Goal: Information Seeking & Learning: Compare options

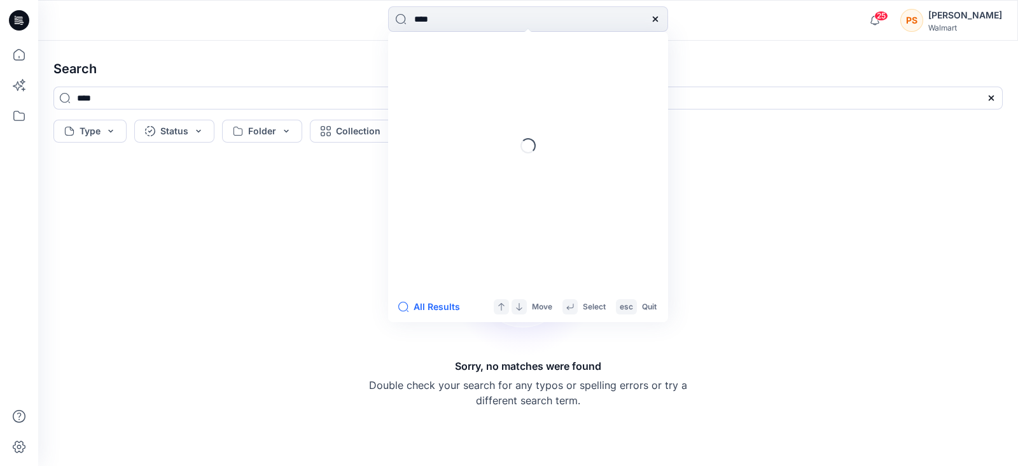
type input "*****"
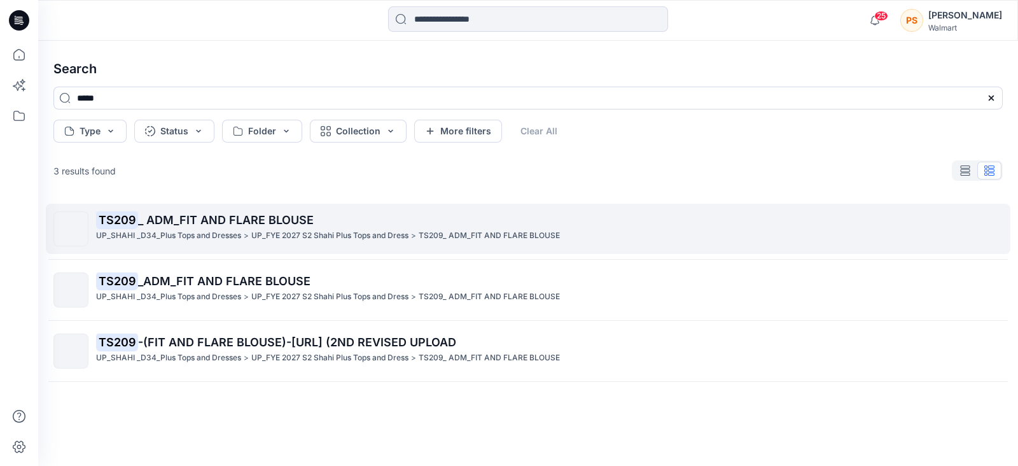
click at [178, 216] on span "_ ADM_FIT AND FLARE BLOUSE" at bounding box center [226, 219] width 176 height 13
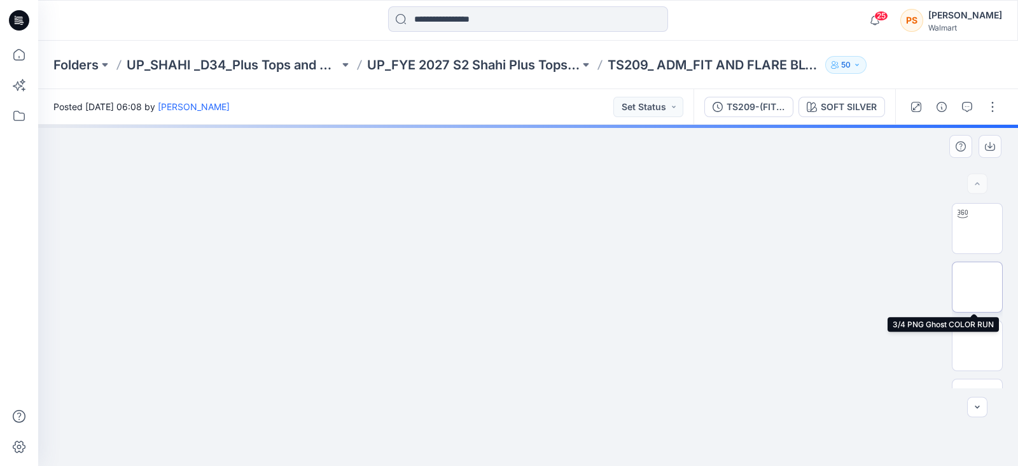
click at [977, 287] on img at bounding box center [977, 287] width 0 height 0
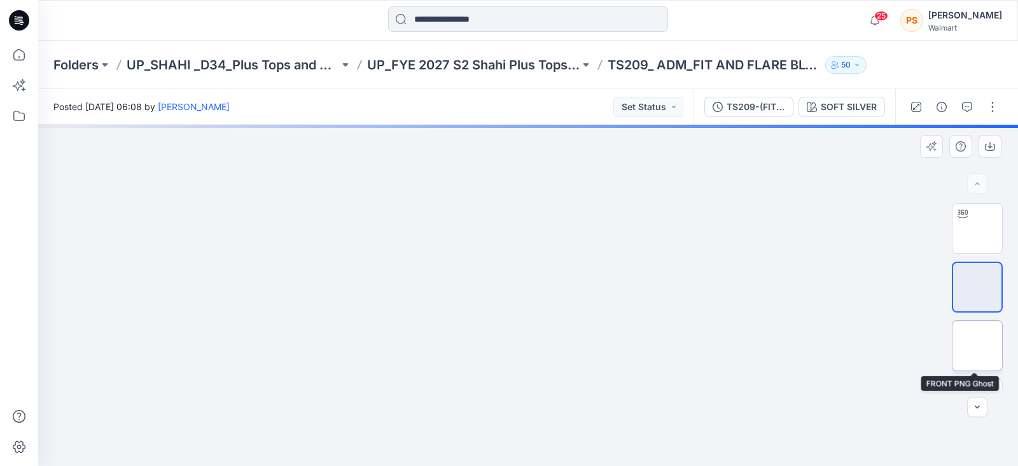
click at [977, 345] on img at bounding box center [977, 345] width 0 height 0
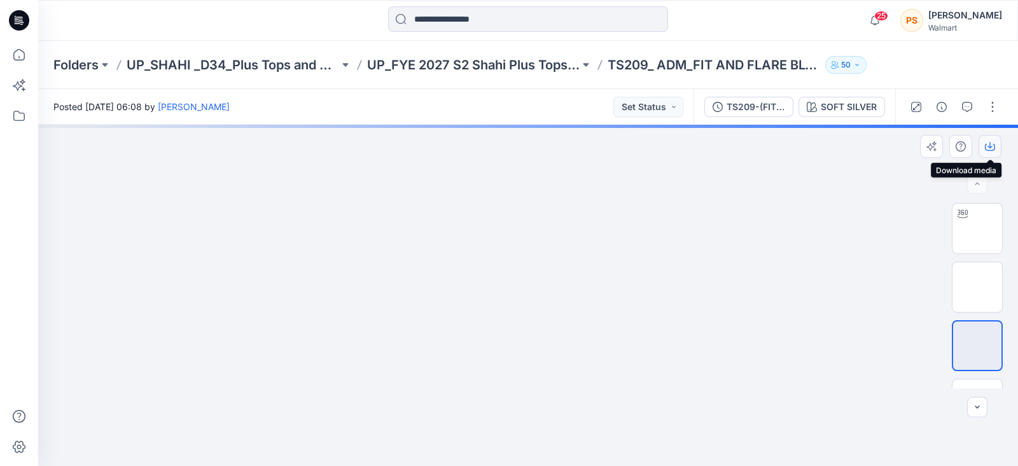
click at [989, 148] on icon "button" at bounding box center [990, 146] width 10 height 10
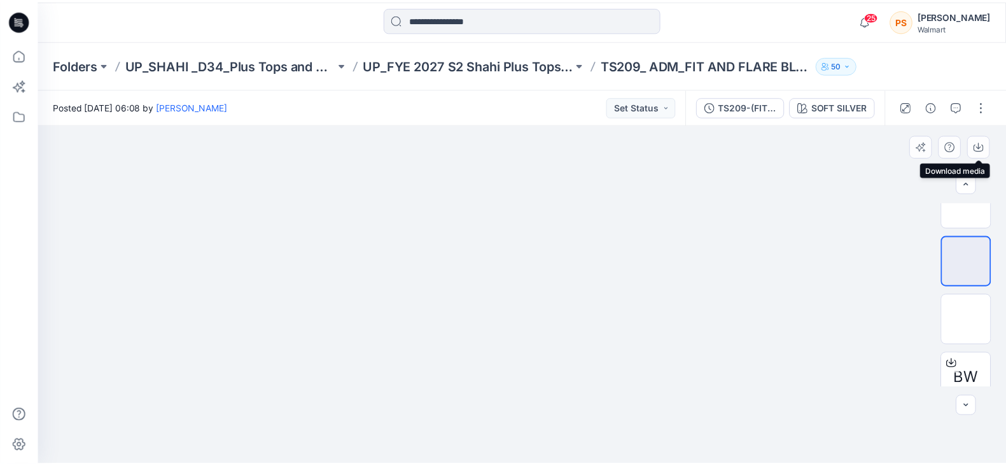
scroll to position [87, 0]
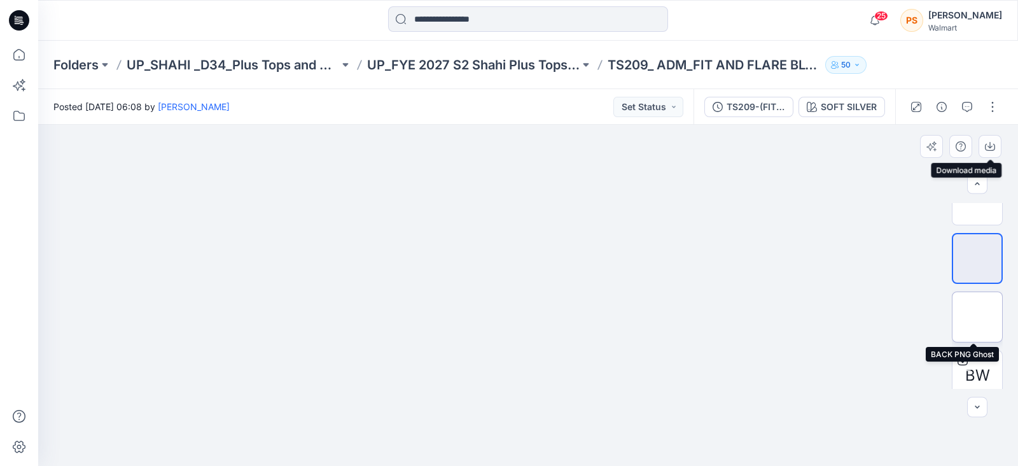
click at [977, 317] on img at bounding box center [977, 317] width 0 height 0
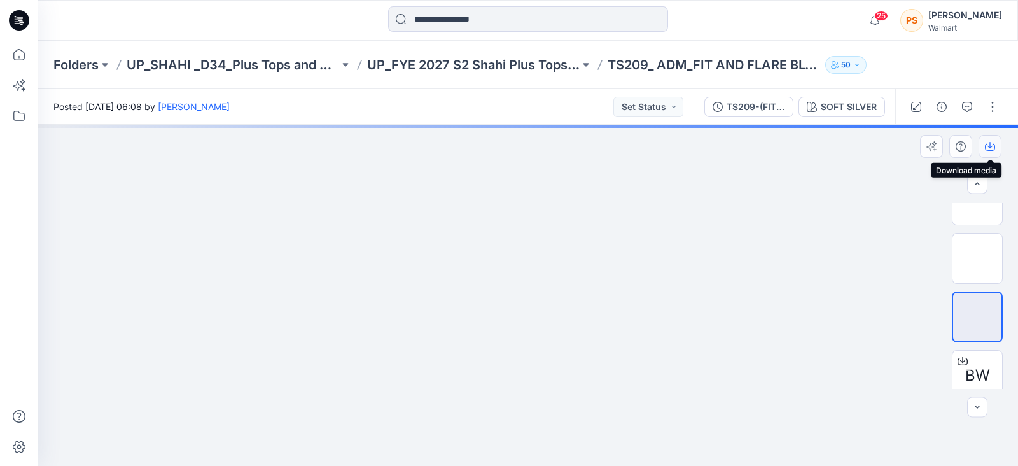
click at [992, 145] on icon "button" at bounding box center [990, 146] width 10 height 10
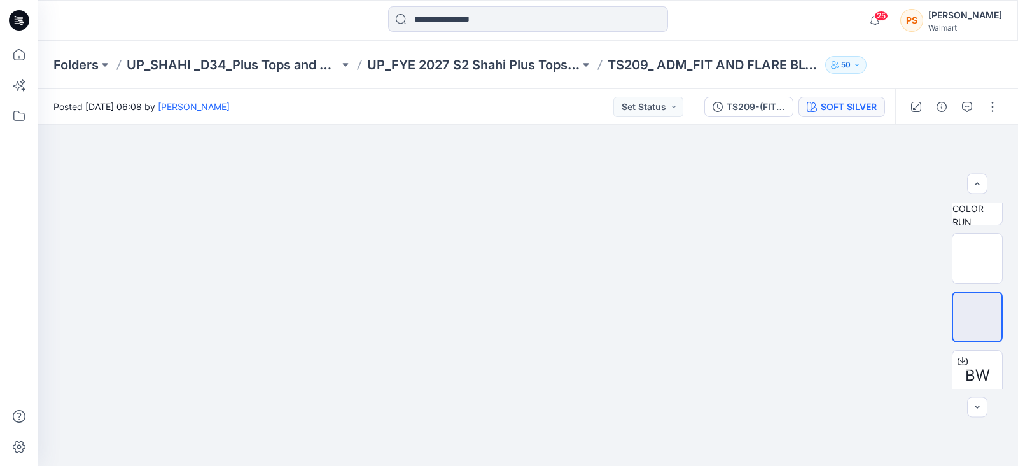
click at [841, 99] on button "SOFT SILVER" at bounding box center [841, 107] width 86 height 20
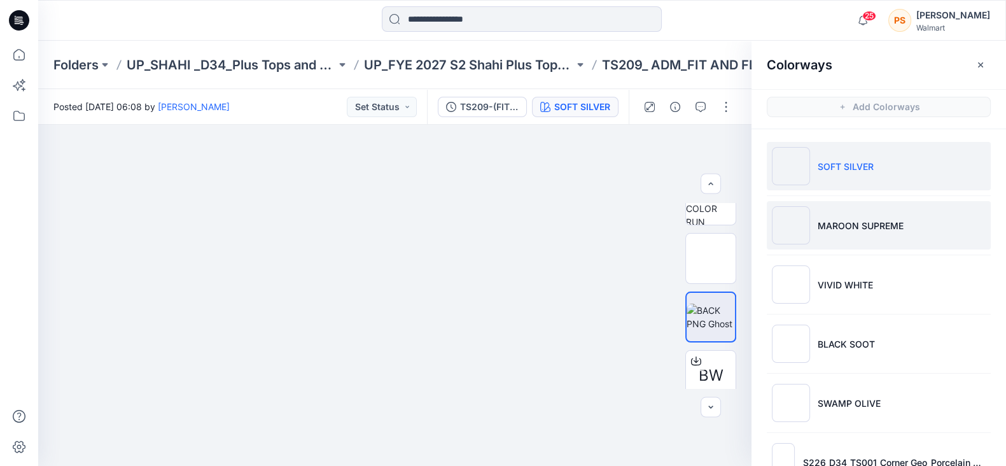
click at [867, 235] on li "MAROON SUPREME" at bounding box center [878, 225] width 224 height 48
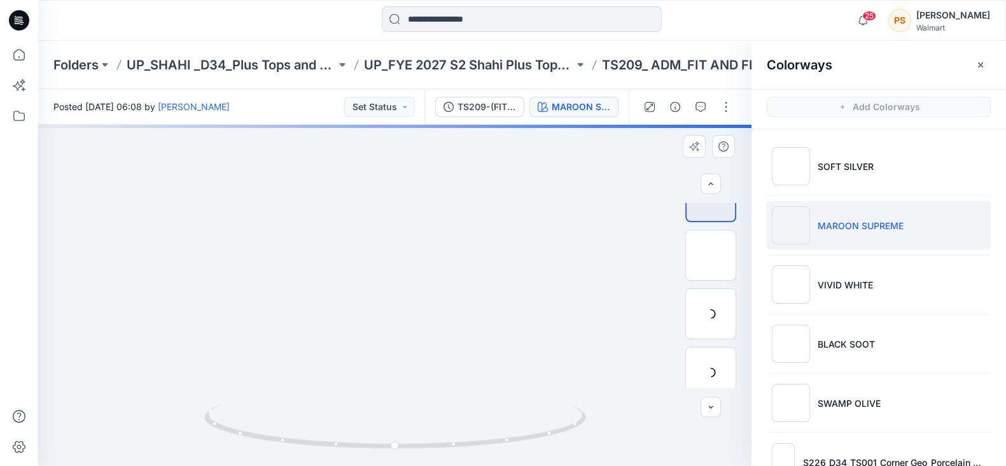
scroll to position [29, 0]
click at [710, 258] on img at bounding box center [710, 258] width 0 height 0
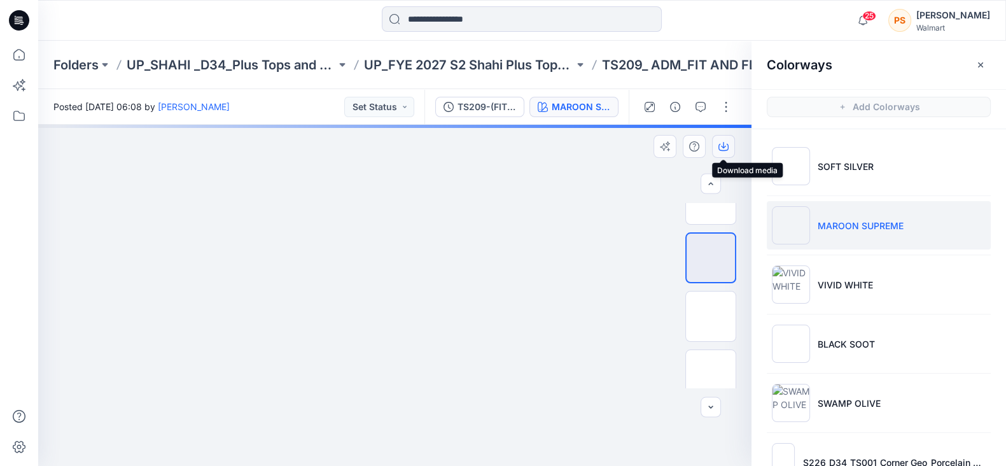
click at [725, 146] on icon "button" at bounding box center [723, 145] width 5 height 6
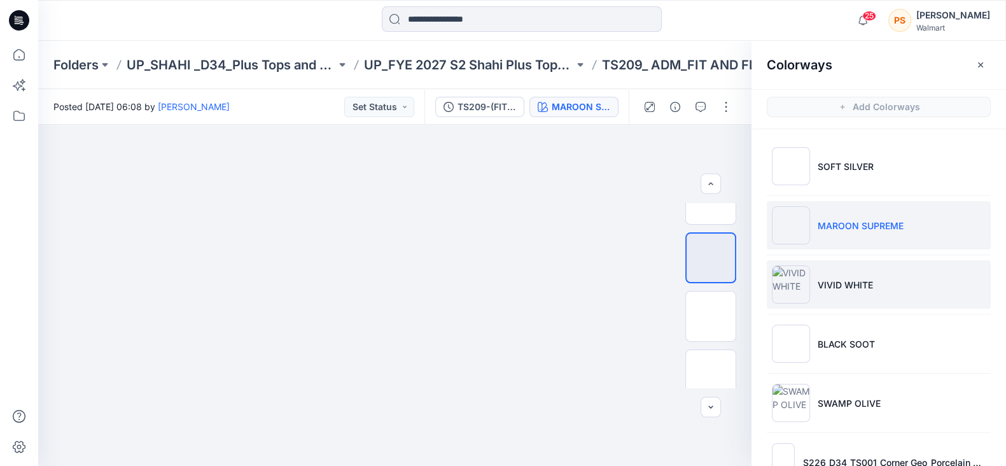
click at [829, 275] on li "VIVID WHITE" at bounding box center [878, 284] width 224 height 48
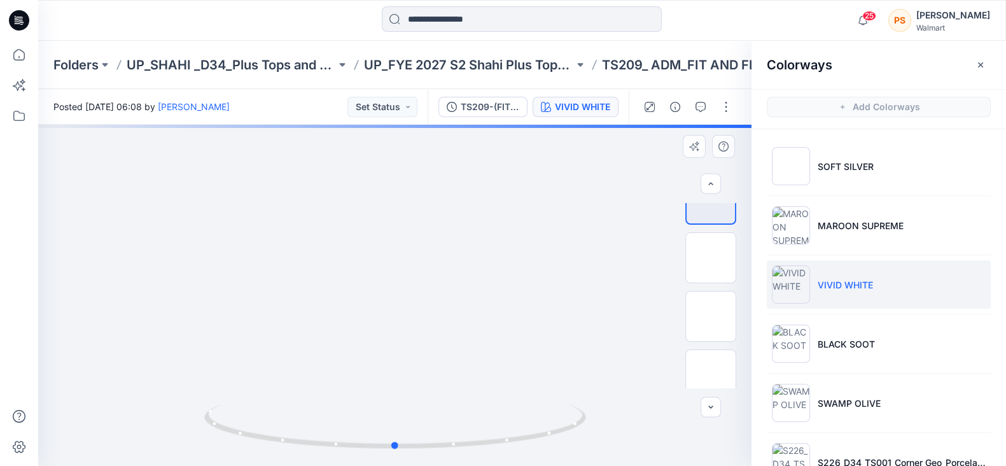
click at [569, 158] on div at bounding box center [394, 295] width 713 height 341
click at [710, 258] on img at bounding box center [710, 258] width 0 height 0
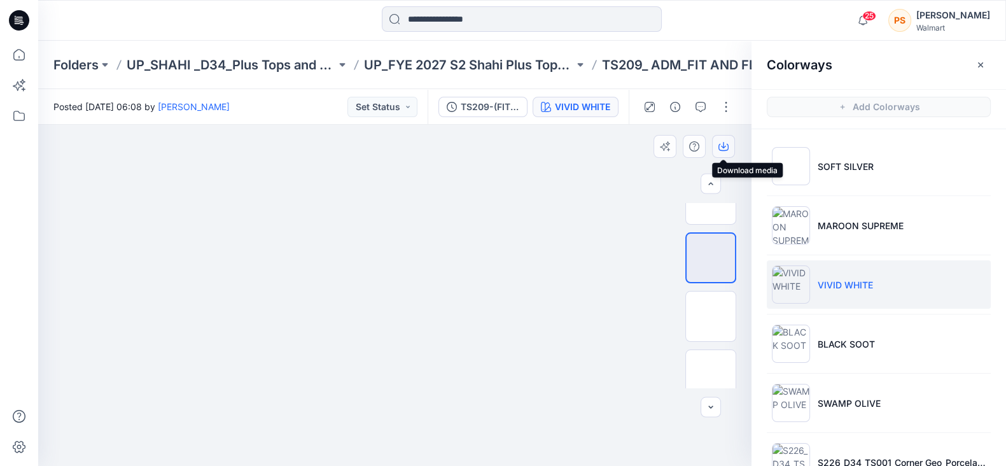
click at [719, 145] on icon "button" at bounding box center [723, 146] width 10 height 10
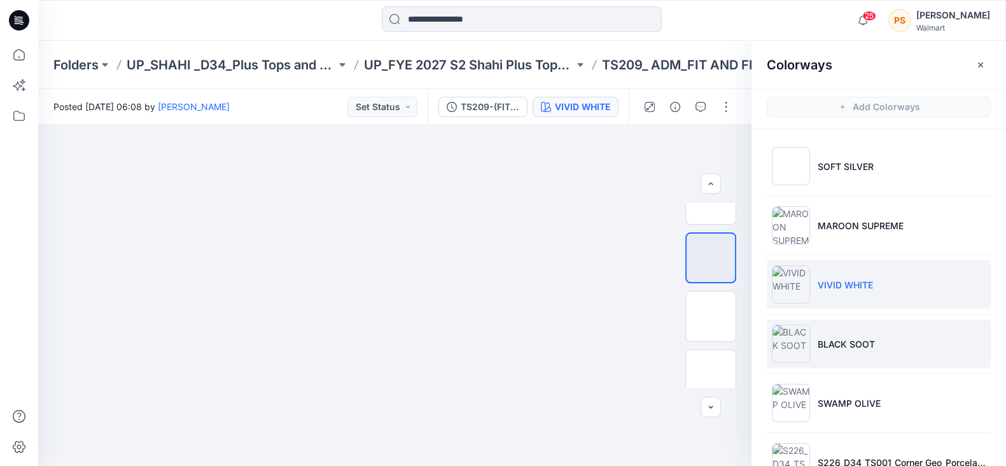
click at [862, 338] on p "BLACK SOOT" at bounding box center [845, 343] width 57 height 13
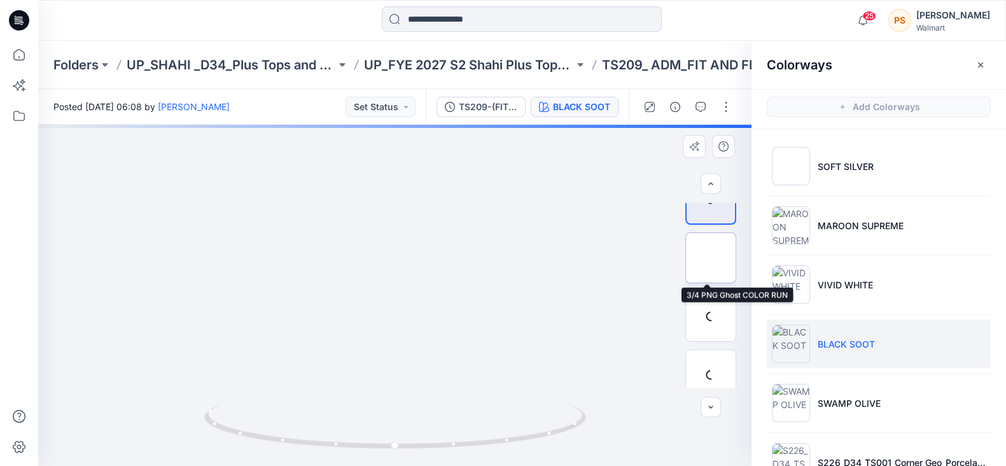
click at [710, 258] on img at bounding box center [710, 258] width 0 height 0
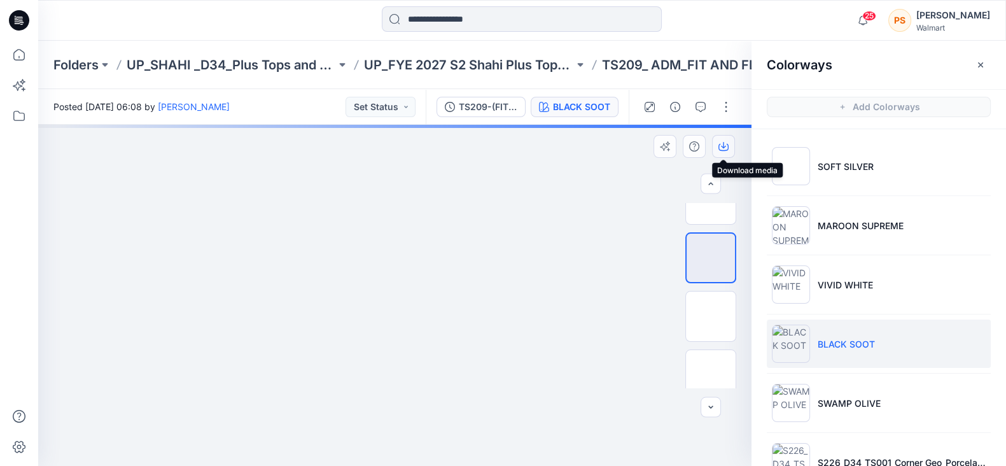
click at [724, 145] on icon "button" at bounding box center [723, 146] width 10 height 10
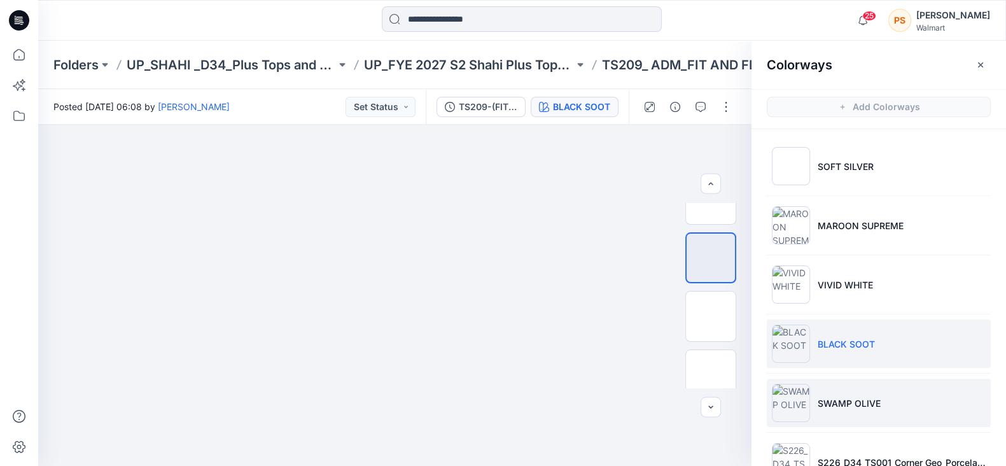
drag, startPoint x: 848, startPoint y: 402, endPoint x: 941, endPoint y: 384, distance: 95.3
click at [848, 402] on p "SWAMP OLIVE" at bounding box center [848, 402] width 63 height 13
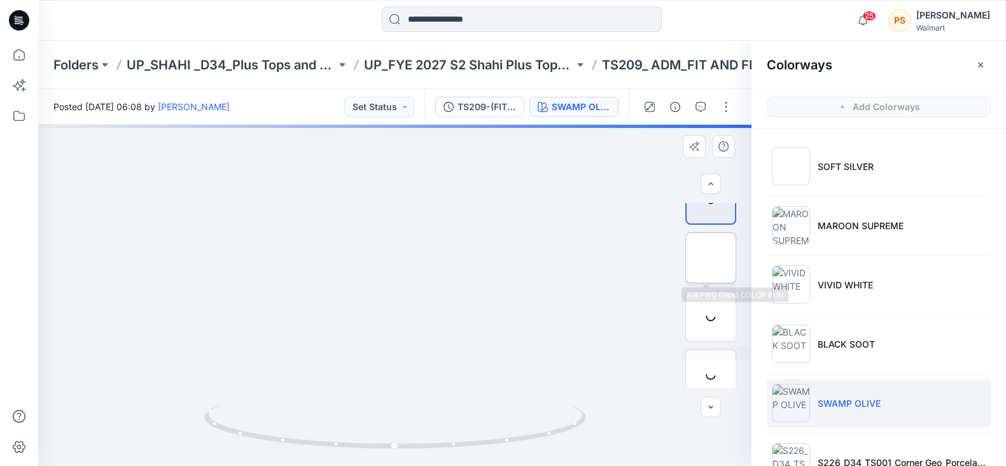
click at [710, 258] on img at bounding box center [710, 258] width 0 height 0
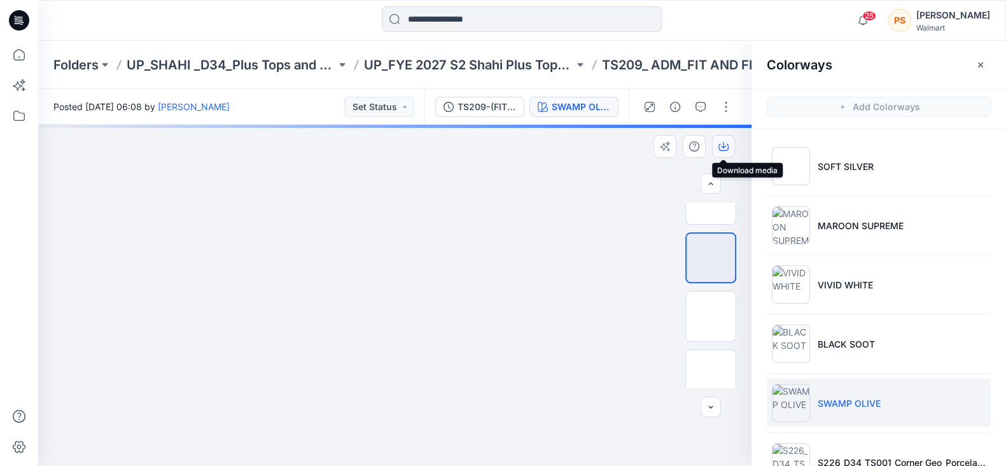
click at [721, 146] on icon "button" at bounding box center [723, 146] width 10 height 10
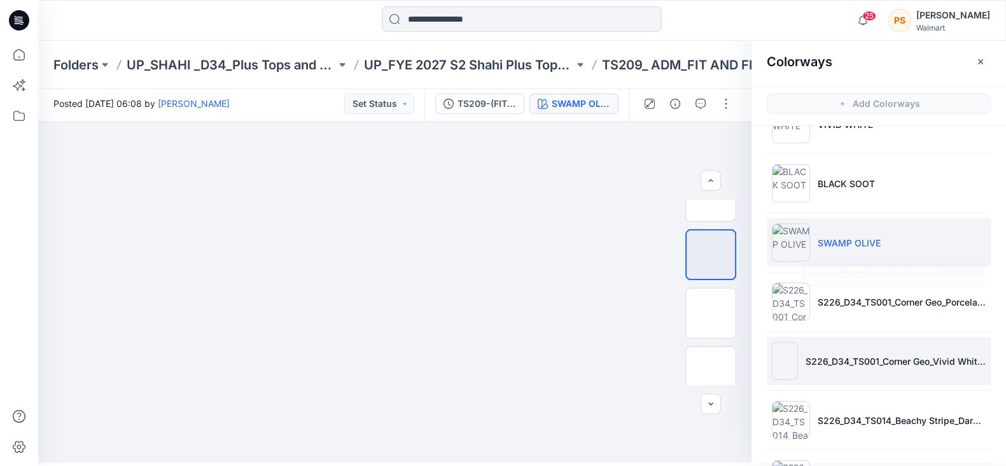
scroll to position [158, 0]
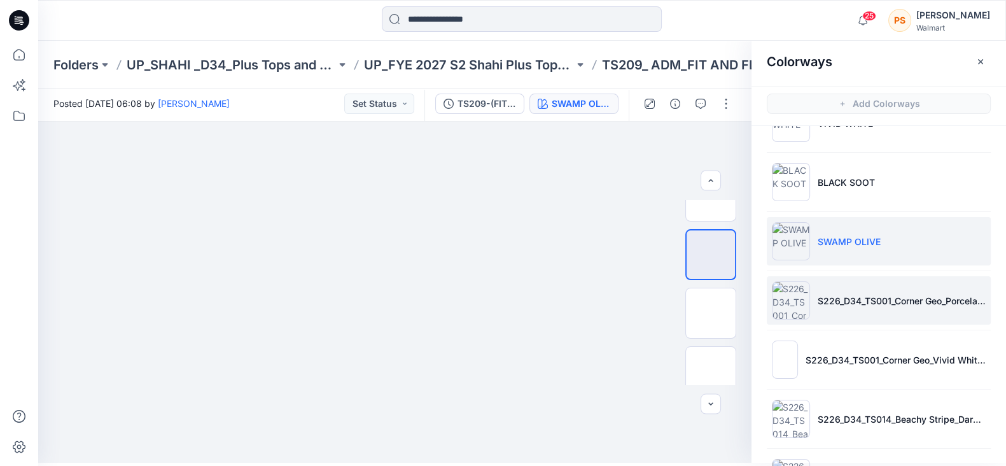
click at [956, 313] on li "S226_D34_TS001_Corner Geo_Porcelain Beige_Orange Pottery_21.33cm" at bounding box center [878, 300] width 224 height 48
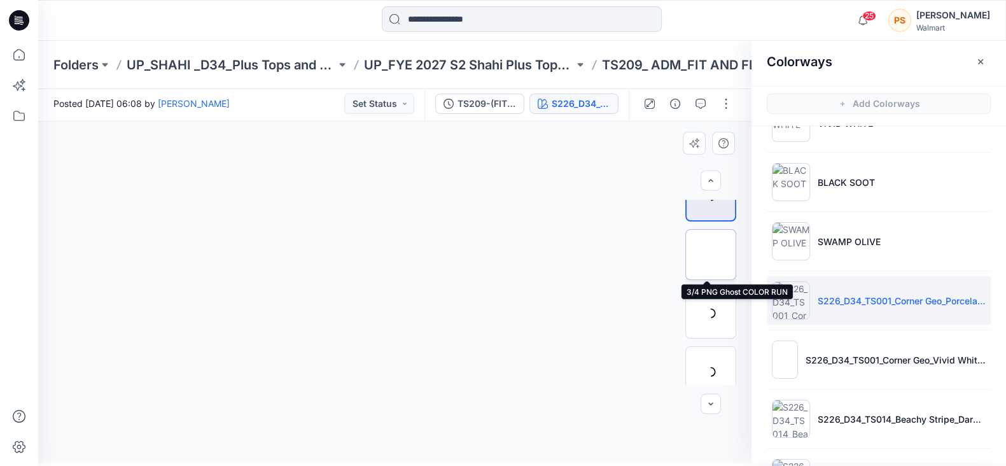
click at [710, 254] on img at bounding box center [710, 254] width 0 height 0
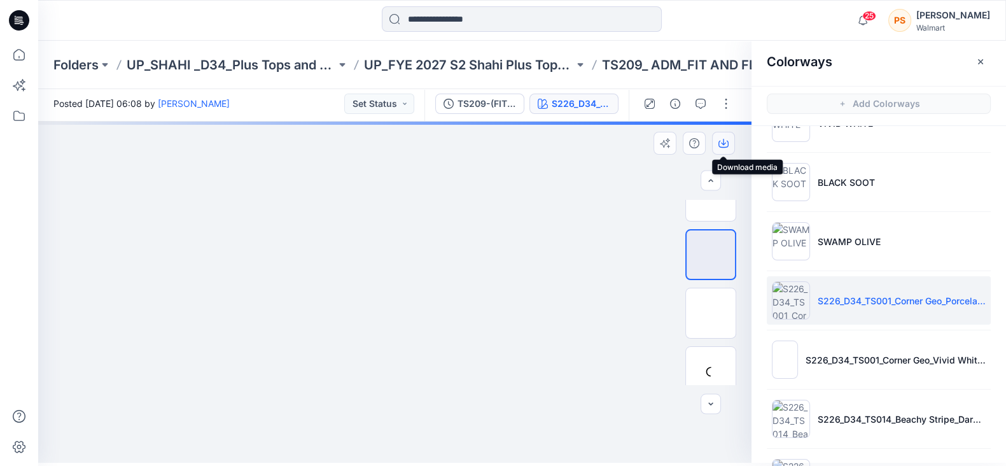
click at [724, 139] on icon "button" at bounding box center [723, 143] width 10 height 10
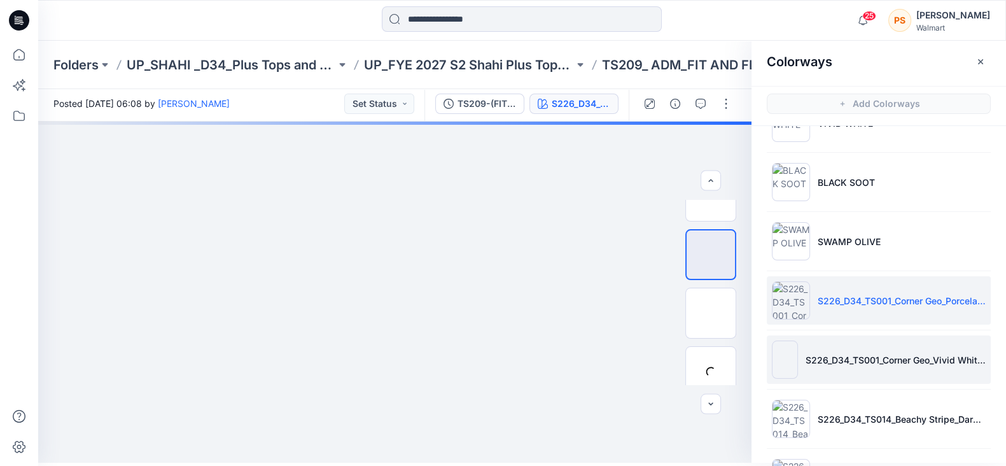
click at [827, 349] on li "S226_D34_TS001_Corner Geo_Vivid White_Dark Navy_21.33cm" at bounding box center [878, 359] width 224 height 48
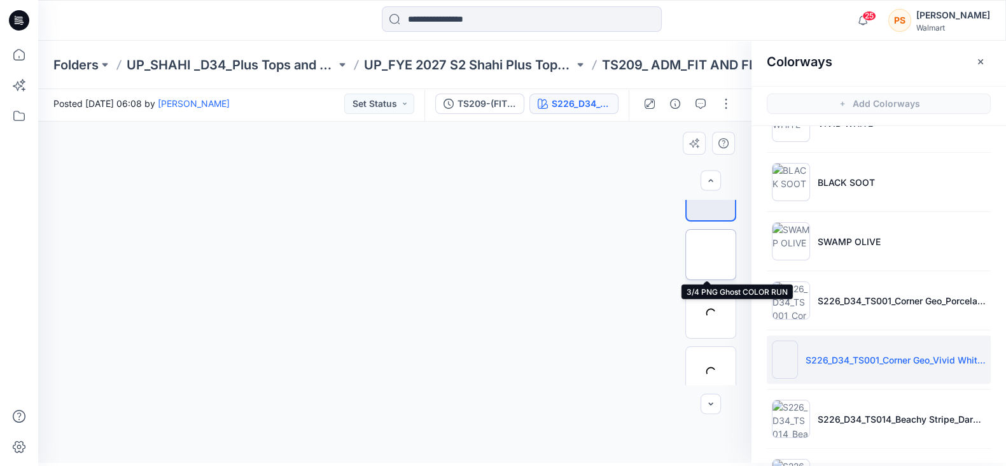
click at [710, 254] on img at bounding box center [710, 254] width 0 height 0
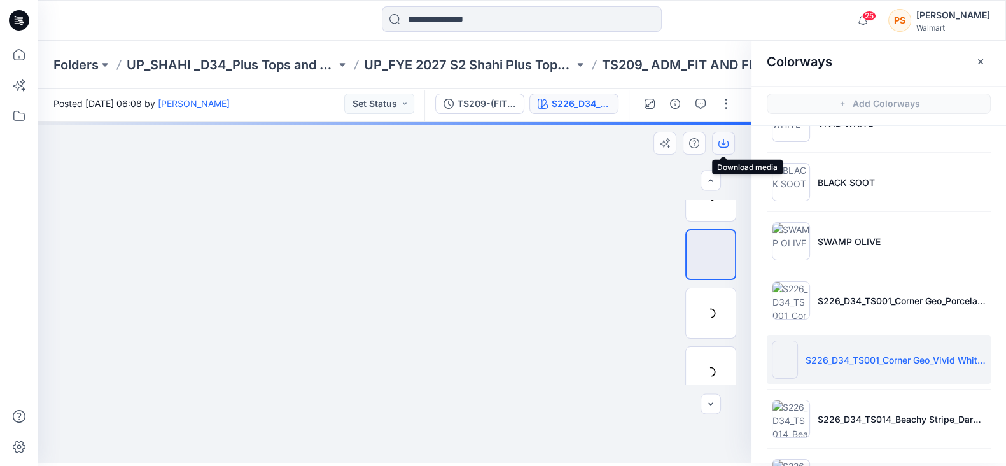
click at [722, 141] on icon "button" at bounding box center [723, 143] width 10 height 10
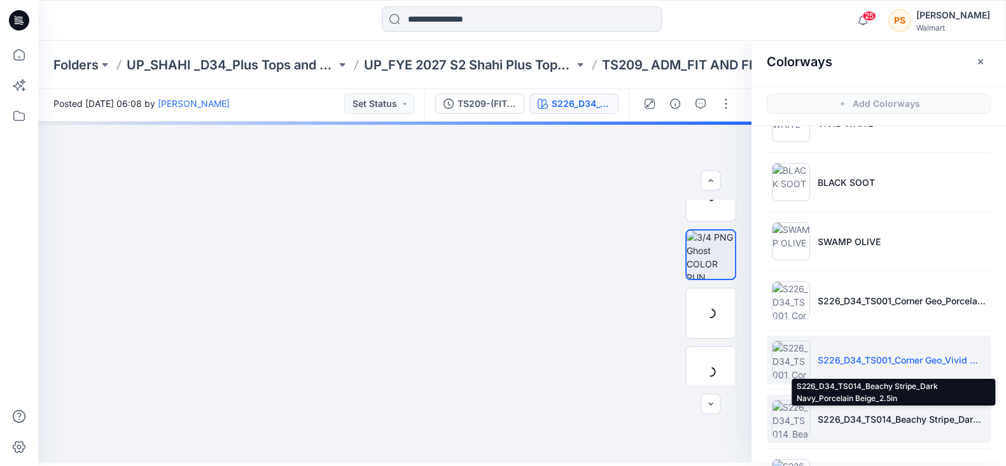
click at [892, 418] on p "S226_D34_TS014_Beachy Stripe_Dark Navy_Porcelain Beige_2.5in" at bounding box center [901, 418] width 168 height 13
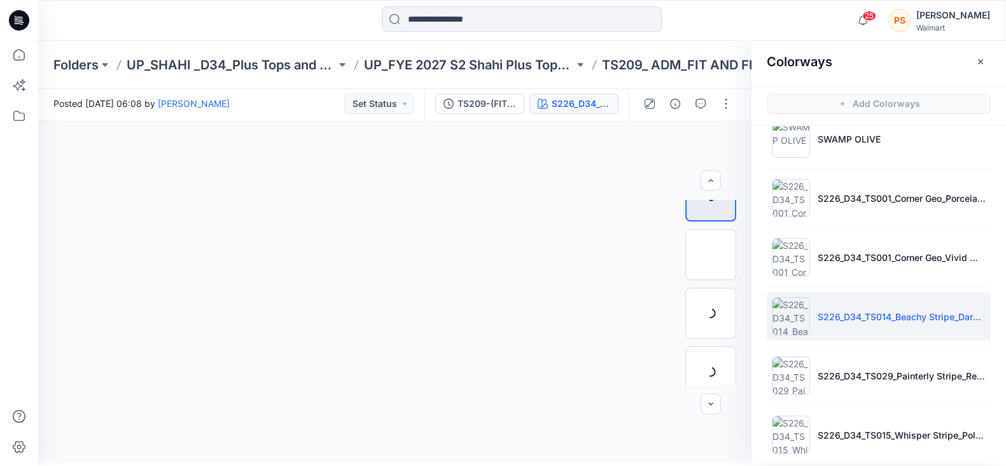
scroll to position [317, 0]
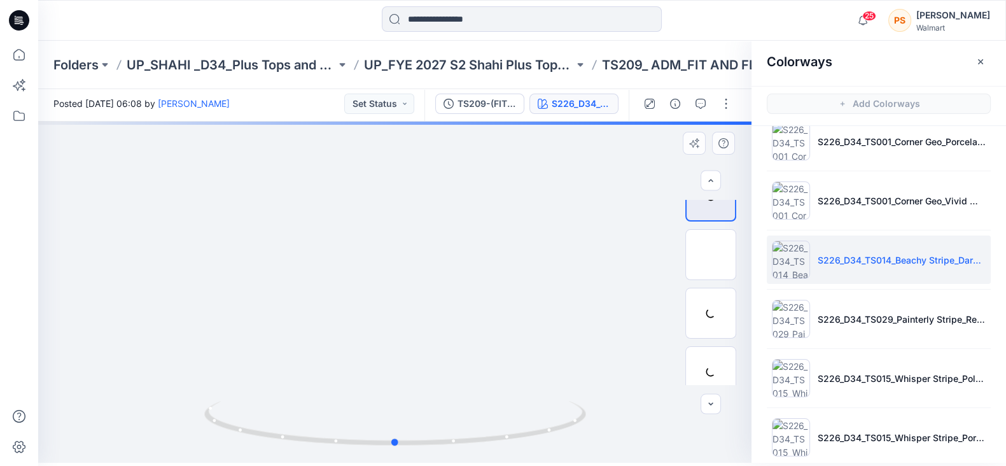
drag, startPoint x: 517, startPoint y: 184, endPoint x: 618, endPoint y: 183, distance: 101.1
click at [517, 183] on div at bounding box center [394, 291] width 713 height 341
click at [710, 254] on img at bounding box center [710, 254] width 0 height 0
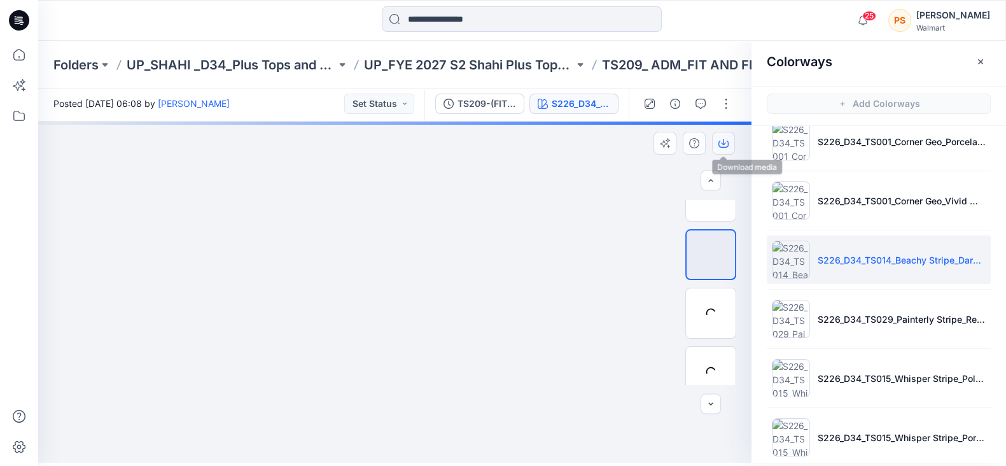
click at [725, 142] on icon "button" at bounding box center [723, 142] width 5 height 6
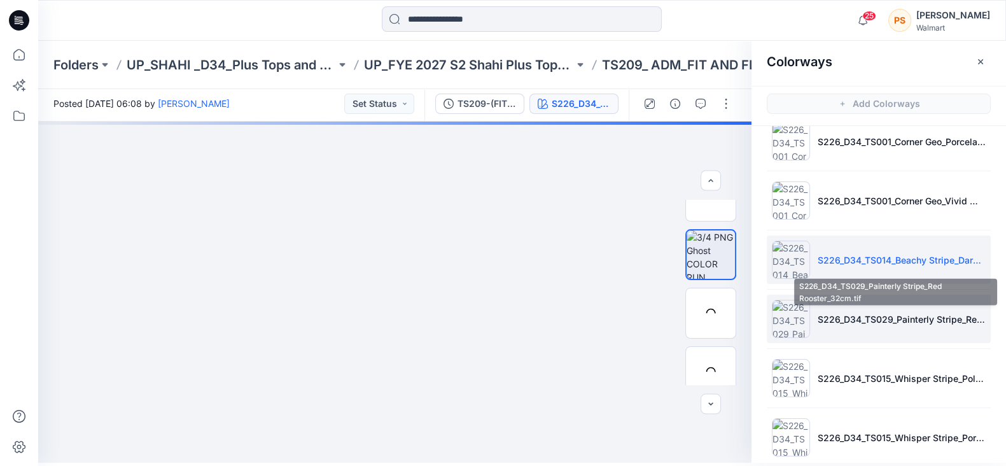
click at [871, 314] on p "S226_D34_TS029_Painterly Stripe_Red Rooster_32cm.tif" at bounding box center [901, 318] width 168 height 13
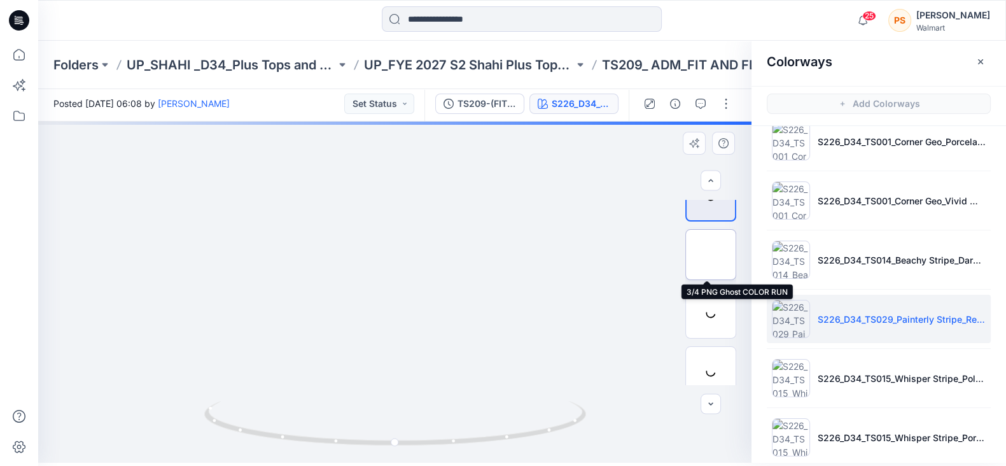
click at [710, 254] on img at bounding box center [710, 254] width 0 height 0
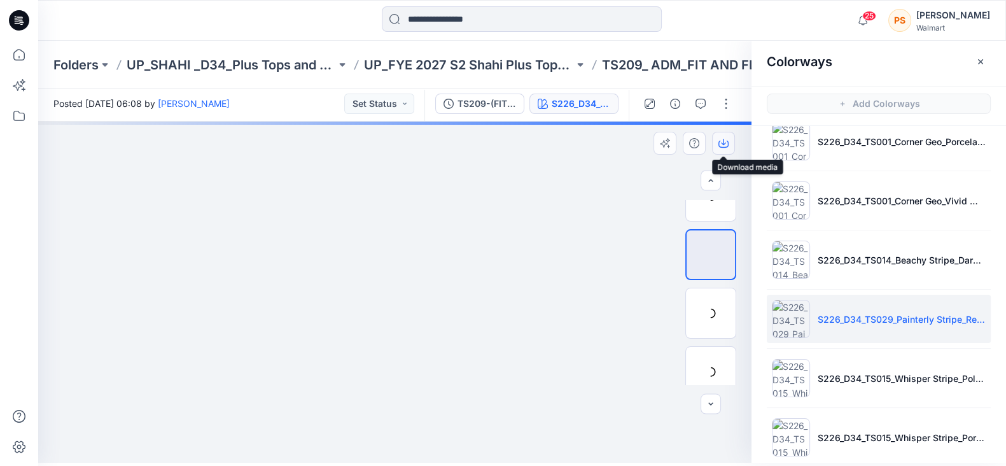
click at [726, 138] on icon "button" at bounding box center [723, 143] width 10 height 10
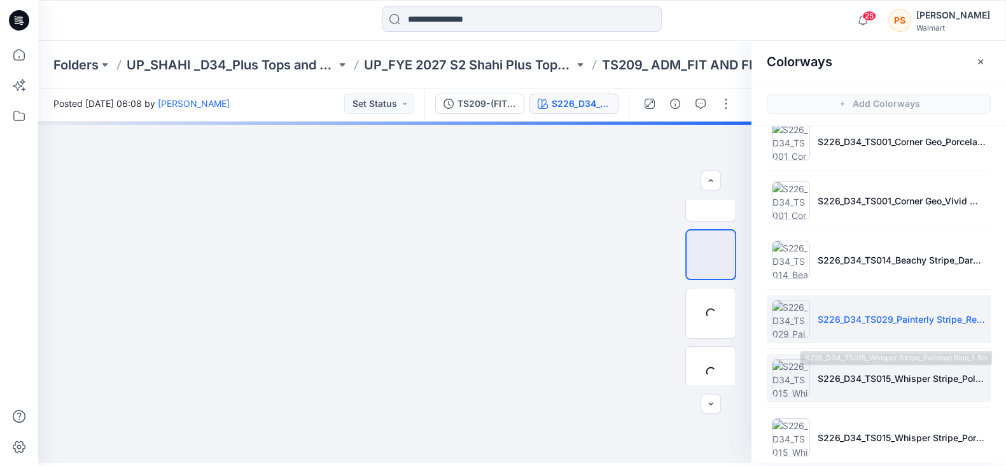
click at [824, 386] on li "S226_D34_TS015_Whisper Stripe_Polished Blue_1.5in" at bounding box center [878, 378] width 224 height 48
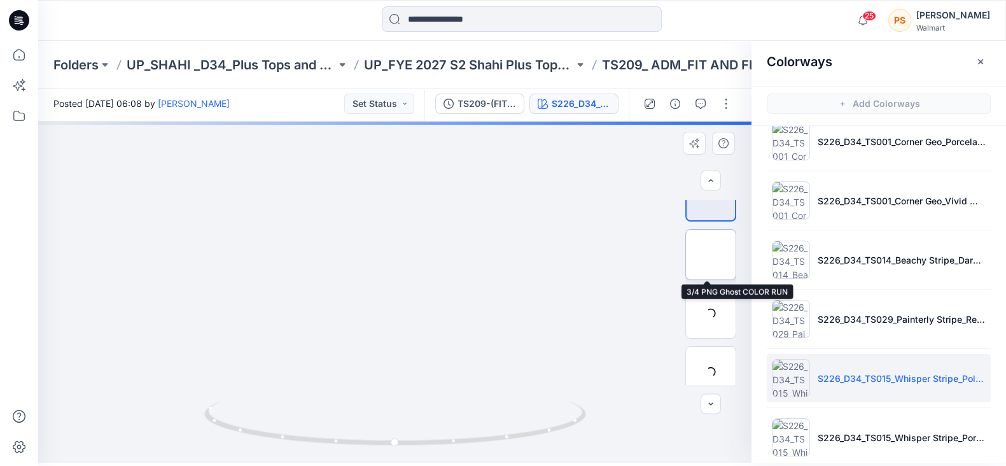
click at [710, 254] on img at bounding box center [710, 254] width 0 height 0
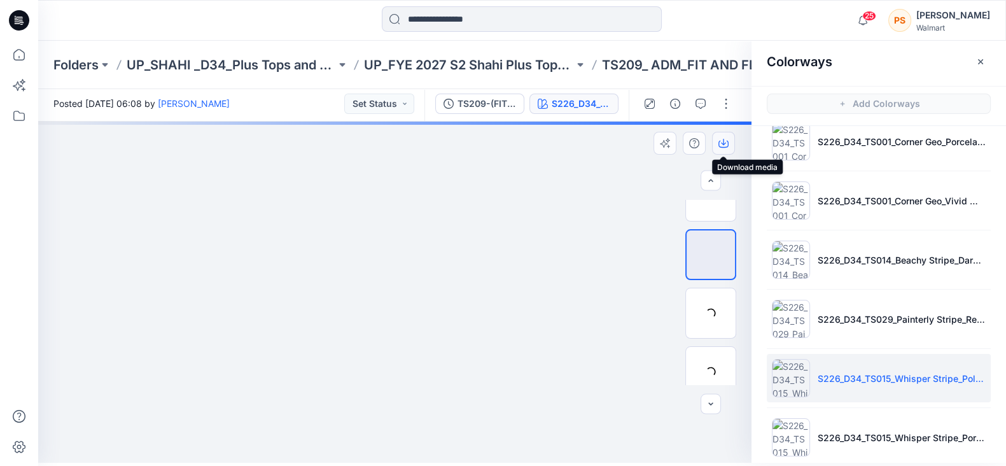
click at [721, 139] on icon "button" at bounding box center [723, 143] width 10 height 10
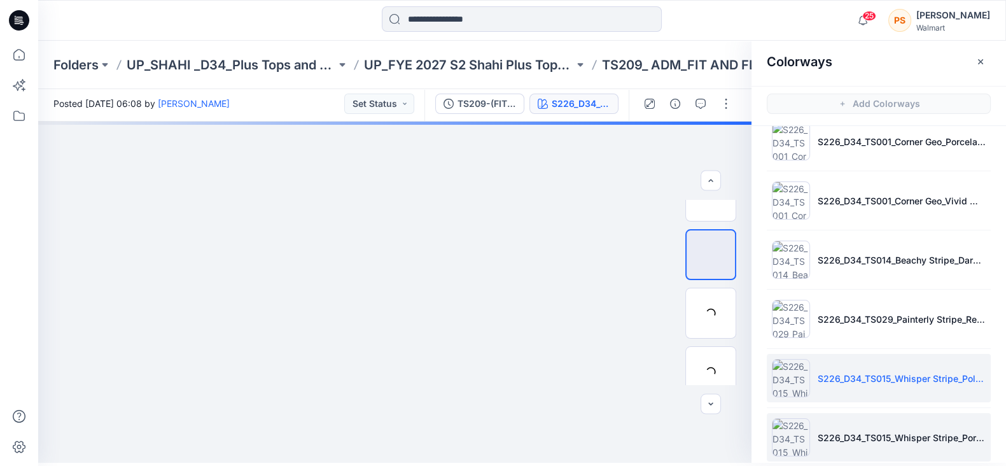
click at [852, 420] on li "S226_D34_TS015_Whisper Stripe_Porcelain Beige_1.5in" at bounding box center [878, 437] width 224 height 48
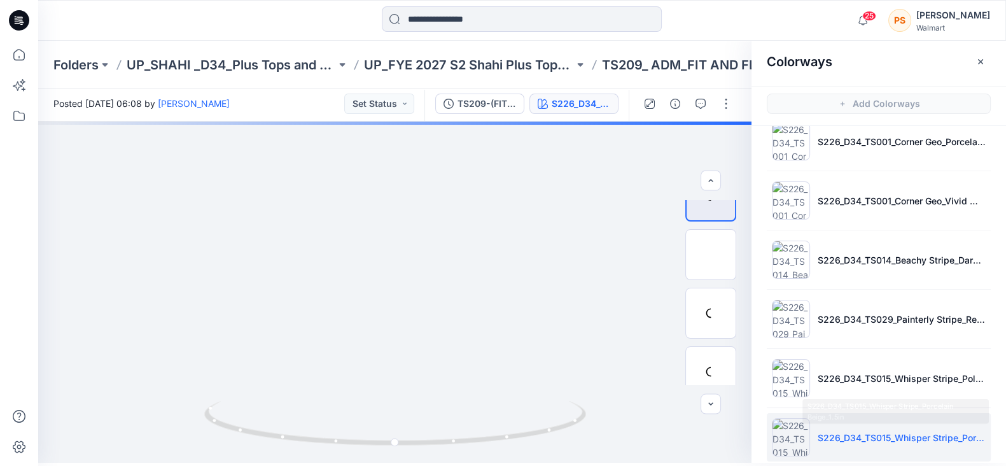
click at [902, 443] on li "S226_D34_TS015_Whisper Stripe_Porcelain Beige_1.5in" at bounding box center [878, 437] width 224 height 48
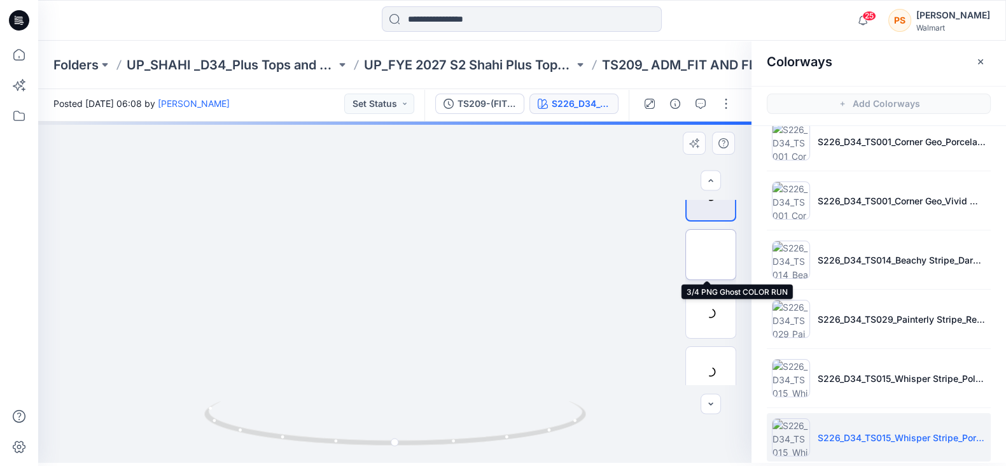
click at [710, 254] on img at bounding box center [710, 254] width 0 height 0
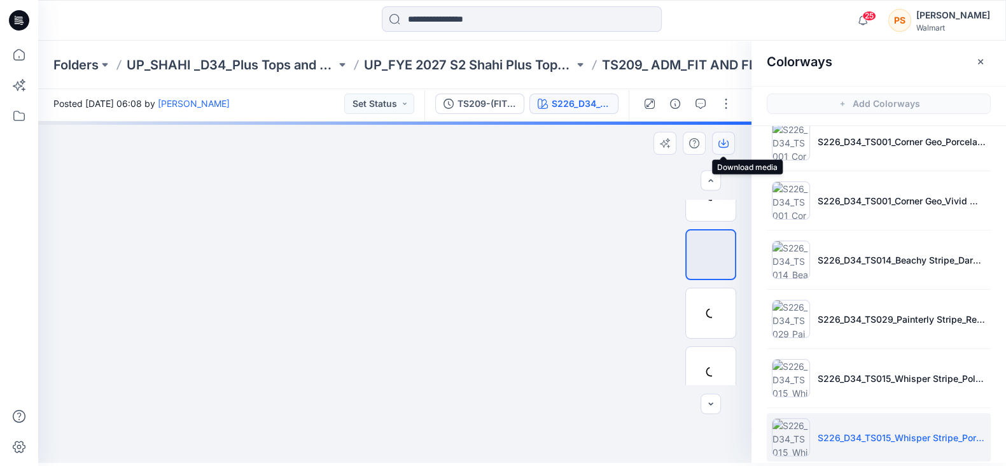
click at [719, 144] on icon "button" at bounding box center [723, 143] width 10 height 10
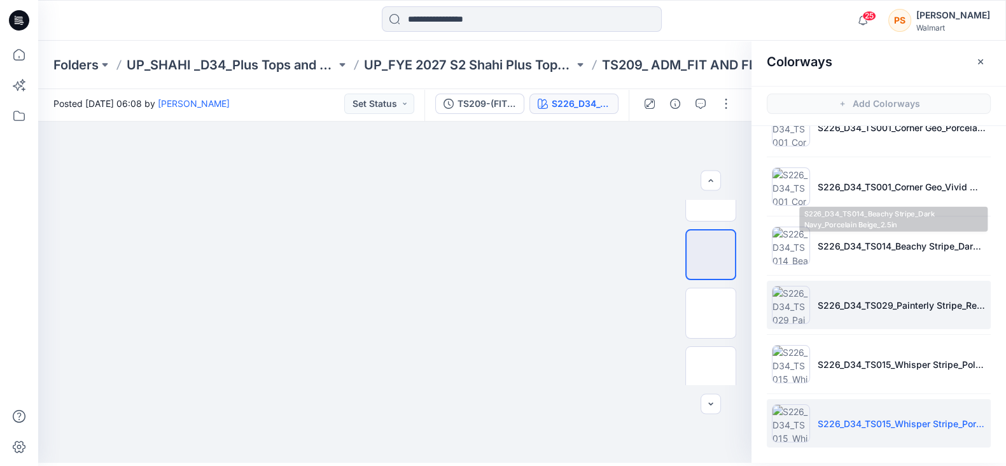
scroll to position [334, 0]
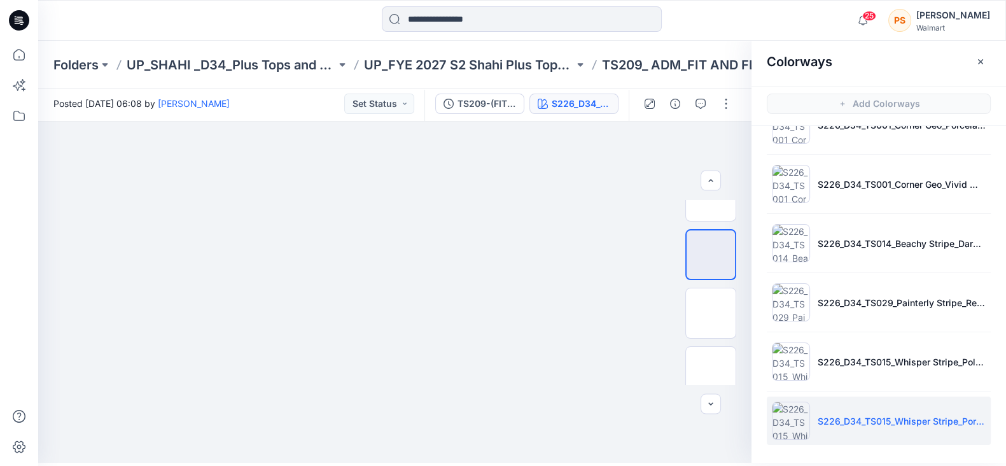
click at [282, 27] on div at bounding box center [521, 20] width 483 height 28
click at [463, 28] on input at bounding box center [522, 18] width 280 height 25
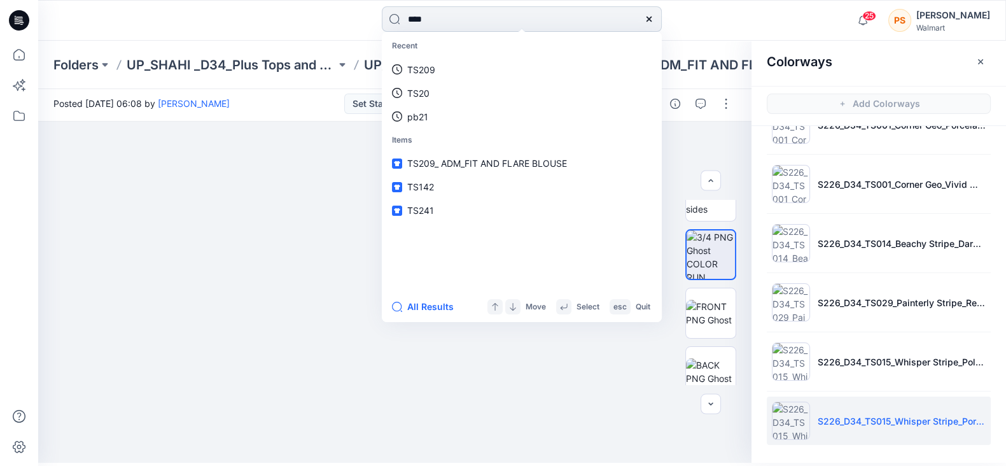
type input "*****"
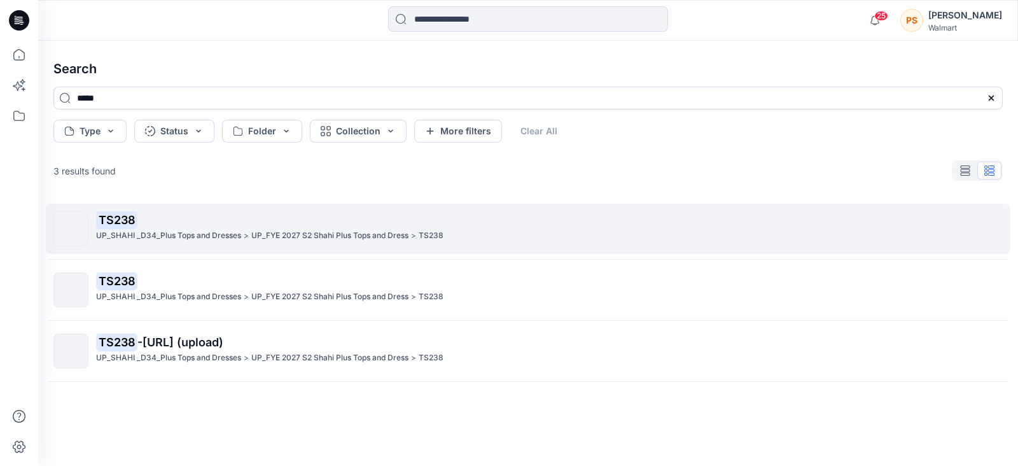
click at [232, 230] on p "UP_SHAHI _D34_Plus Tops and Dresses" at bounding box center [168, 235] width 145 height 13
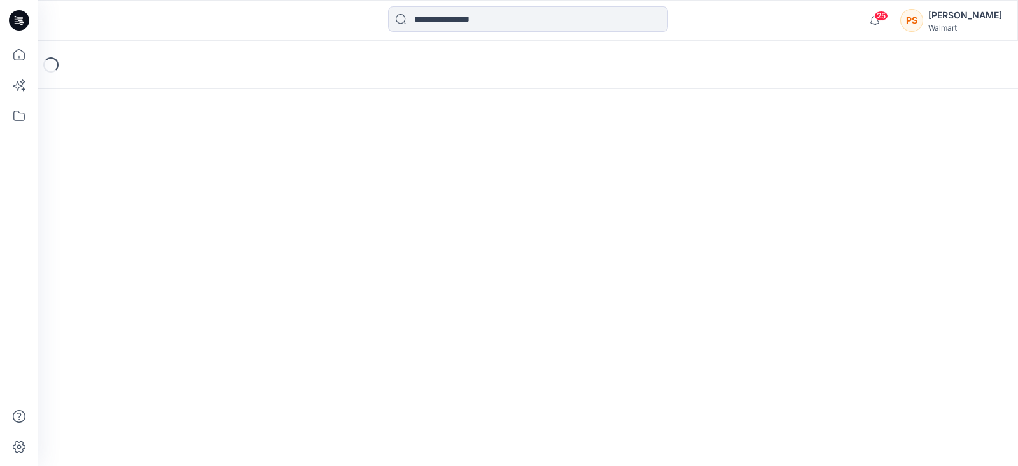
click at [232, 230] on div "Loading..." at bounding box center [527, 253] width 979 height 425
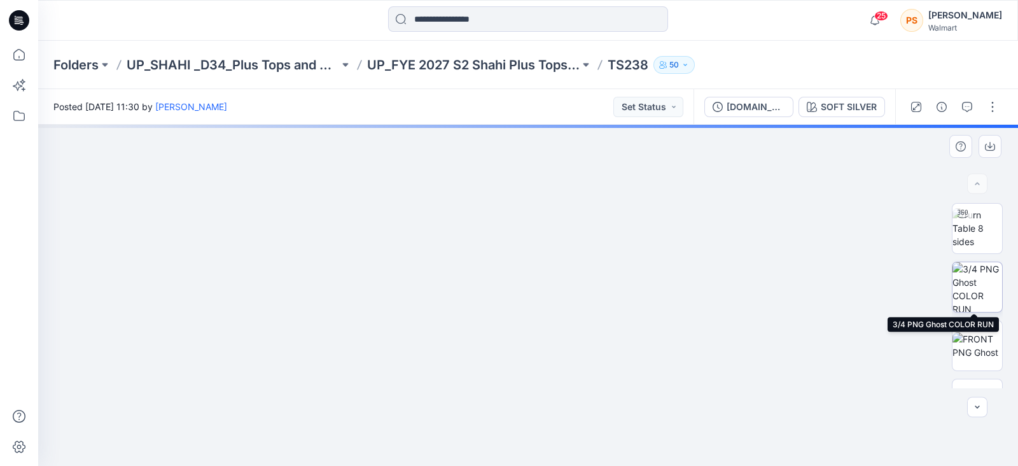
click at [979, 272] on img at bounding box center [977, 287] width 50 height 50
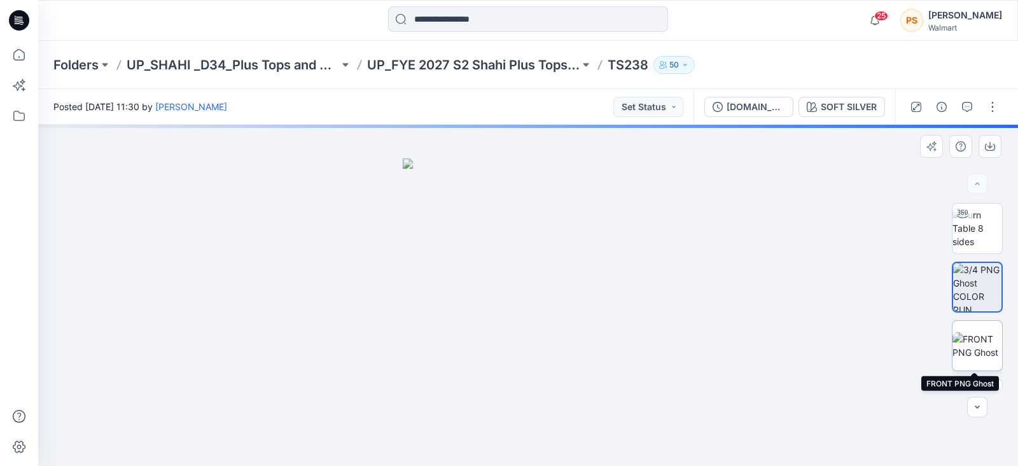
click at [979, 345] on img at bounding box center [977, 345] width 50 height 27
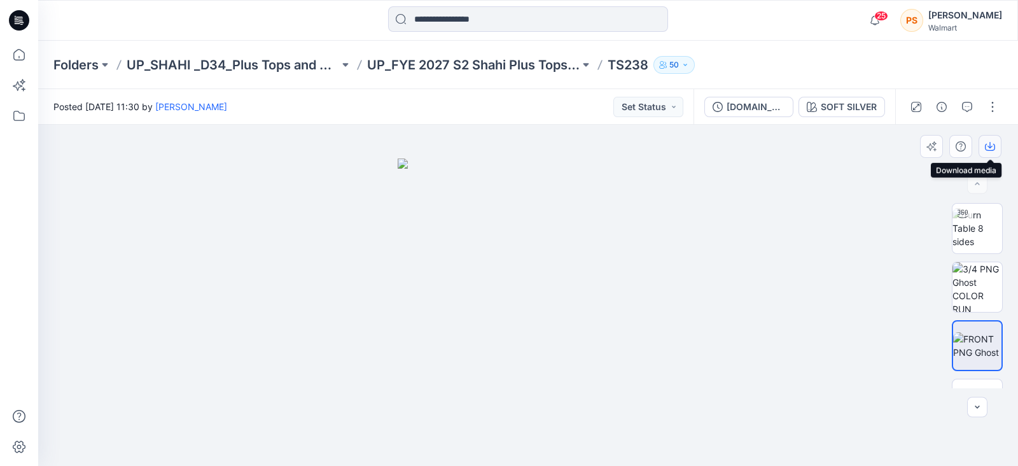
click at [985, 144] on icon "button" at bounding box center [990, 147] width 10 height 7
click at [990, 144] on icon "button" at bounding box center [989, 145] width 5 height 6
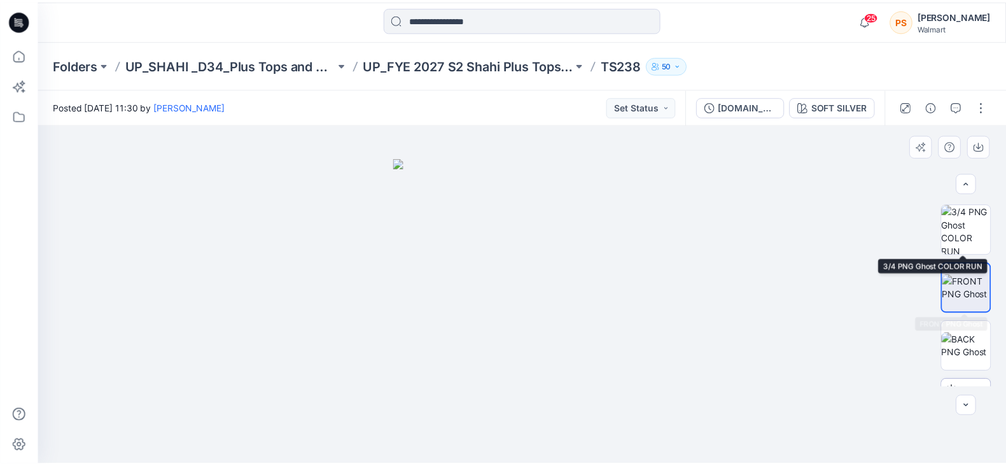
scroll to position [158, 0]
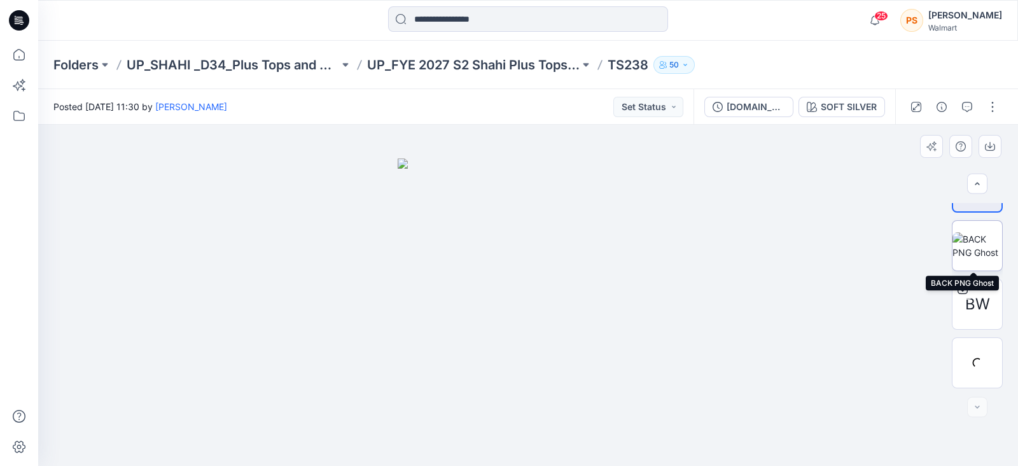
click at [979, 247] on img at bounding box center [977, 245] width 50 height 27
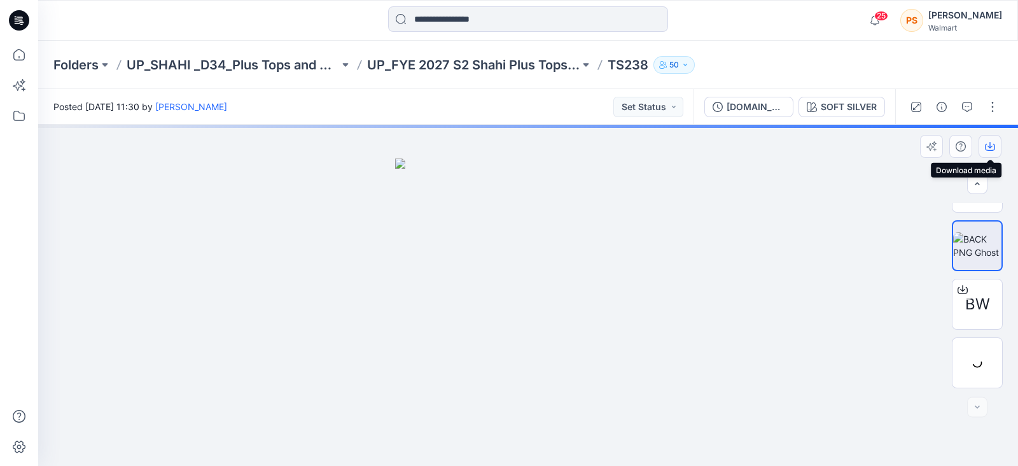
click at [992, 149] on icon "button" at bounding box center [990, 146] width 10 height 10
click at [976, 370] on div at bounding box center [976, 362] width 51 height 51
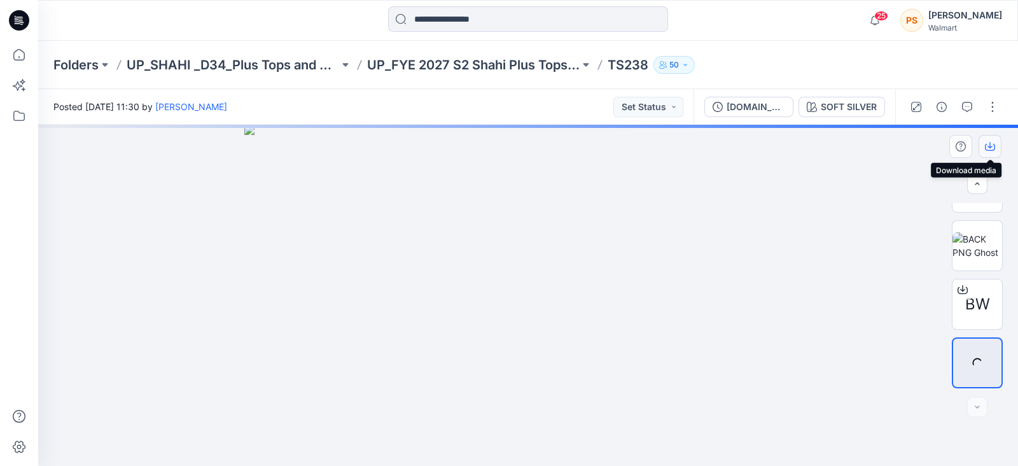
click at [983, 151] on button "button" at bounding box center [989, 146] width 23 height 23
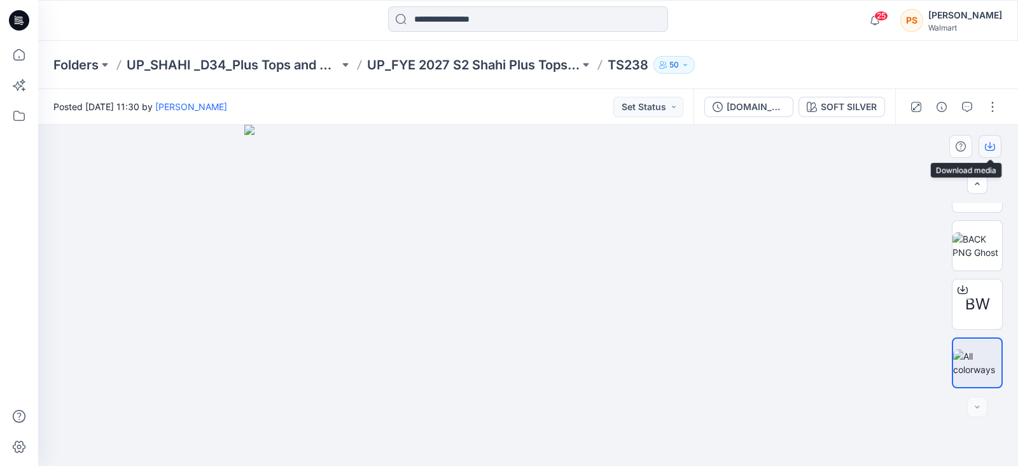
click at [994, 144] on icon "button" at bounding box center [990, 146] width 10 height 10
click at [848, 100] on div "SOFT SILVER" at bounding box center [848, 107] width 56 height 14
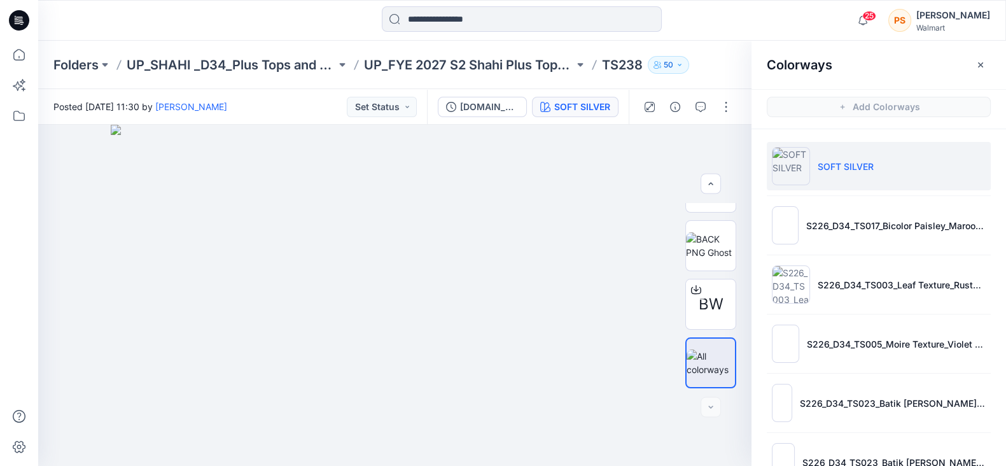
click at [297, 32] on div at bounding box center [521, 20] width 483 height 28
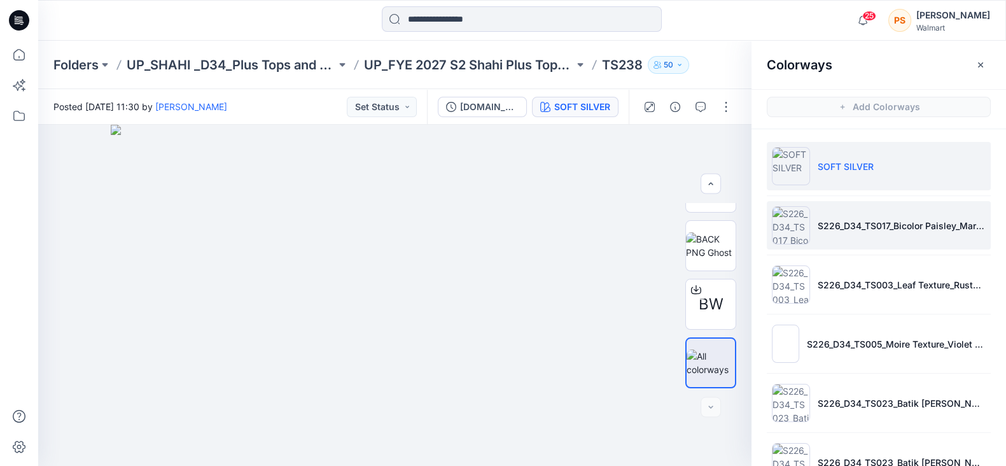
click at [882, 235] on li "S226_D34_TS017_Bicolor Paisley_Maroon Supreme_64cm (1)" at bounding box center [878, 225] width 224 height 48
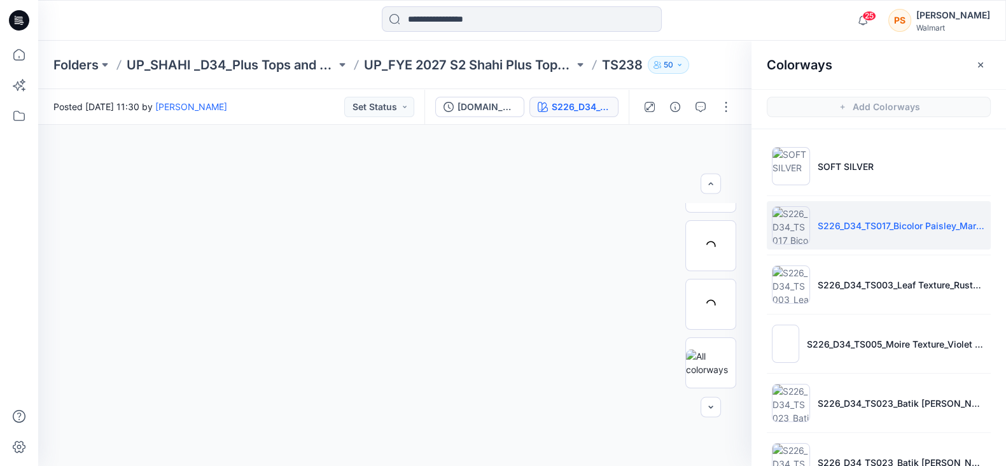
scroll to position [99, 0]
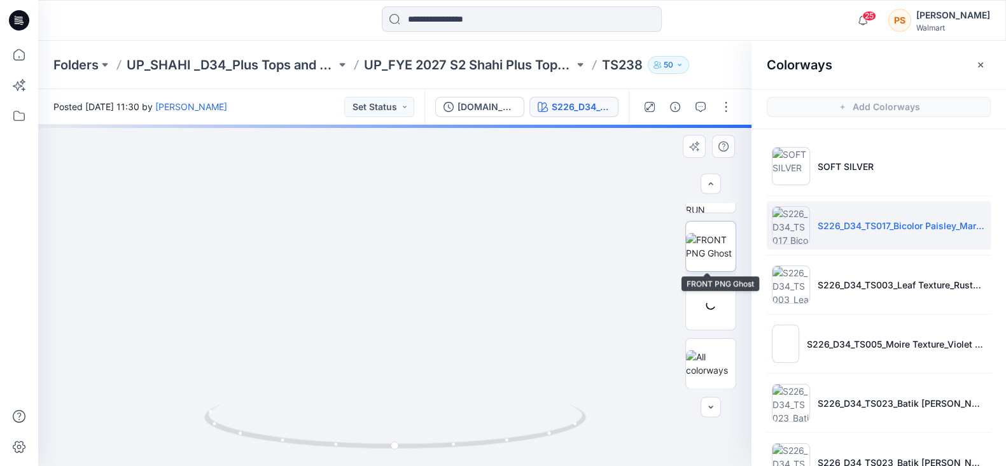
click at [713, 240] on img at bounding box center [711, 246] width 50 height 27
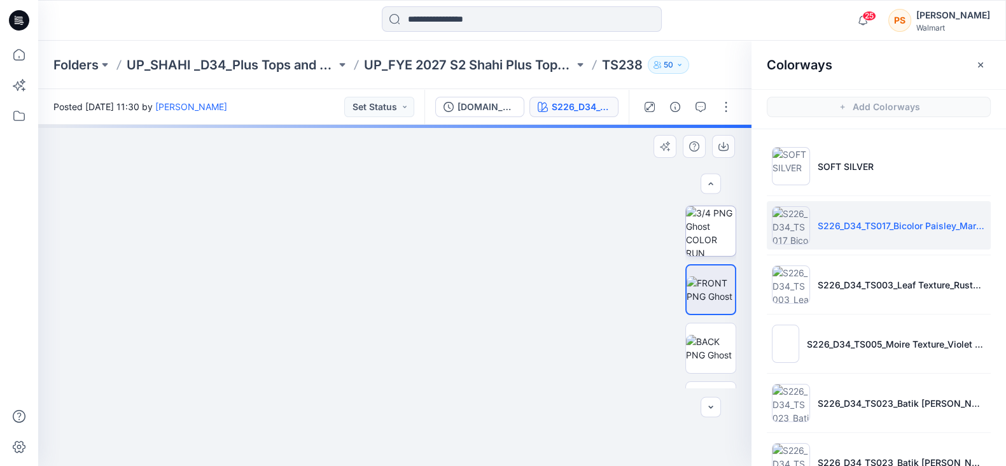
scroll to position [55, 0]
click at [718, 249] on img at bounding box center [711, 232] width 50 height 50
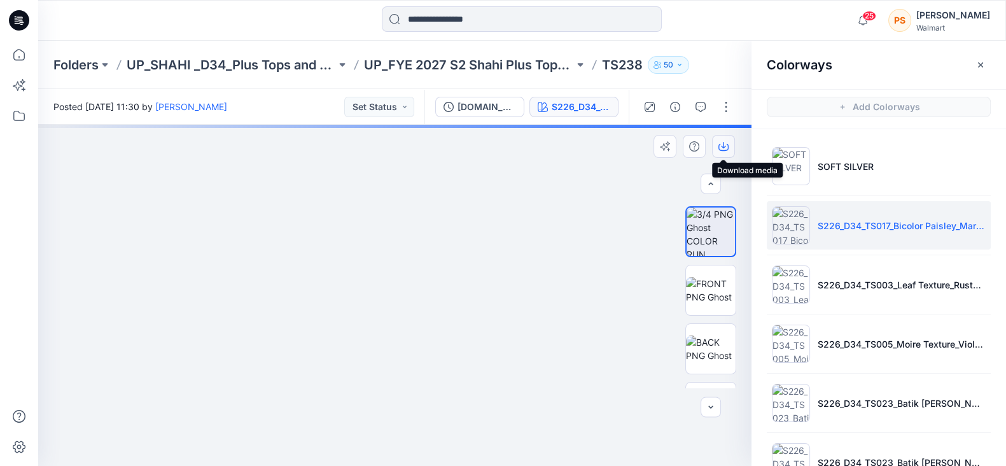
click at [729, 144] on button "button" at bounding box center [723, 146] width 23 height 23
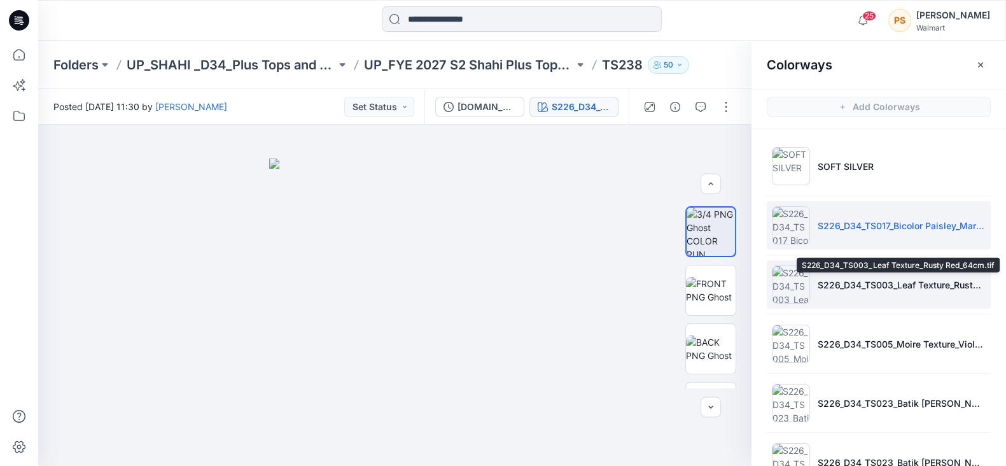
click at [861, 279] on p "S226_D34_TS003_Leaf Texture_Rusty Red_64cm.tif" at bounding box center [901, 284] width 168 height 13
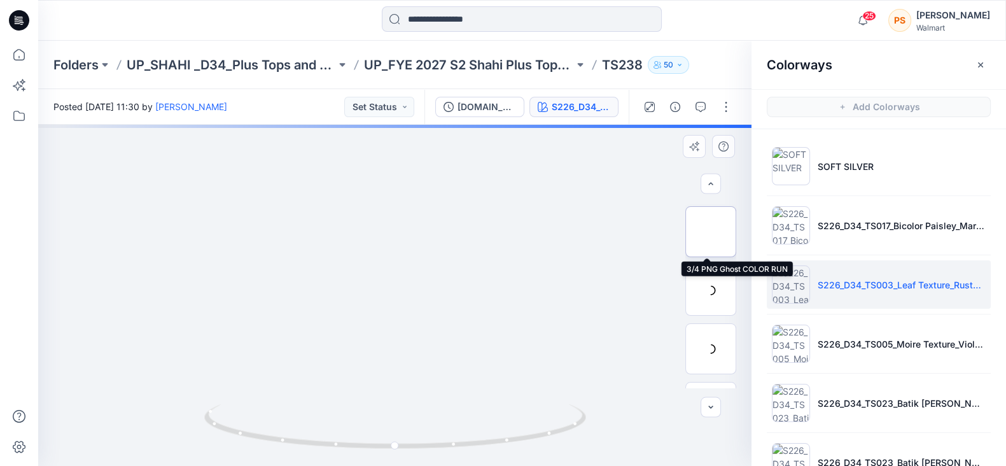
click at [710, 232] on img at bounding box center [710, 232] width 0 height 0
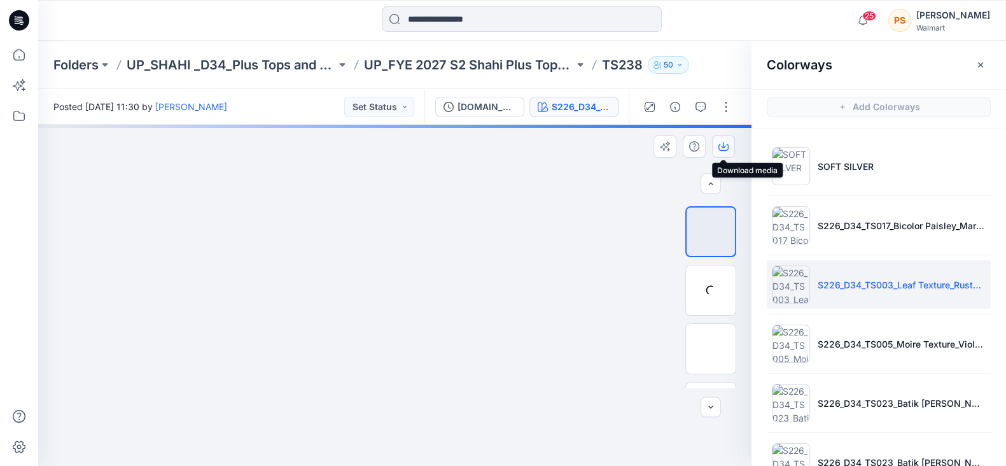
click at [722, 146] on icon "button" at bounding box center [723, 145] width 5 height 6
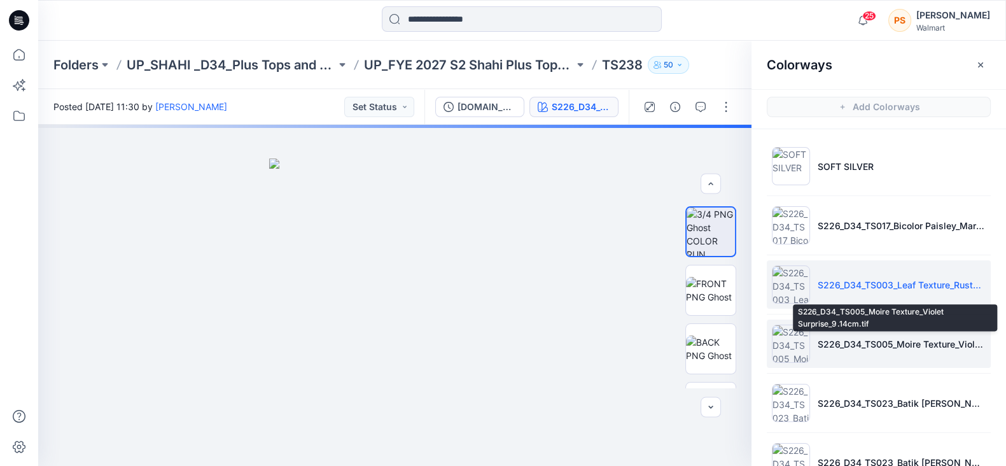
click at [843, 337] on p "S226_D34_TS005_Moire Texture_Violet Surprise_9.14cm.tif" at bounding box center [901, 343] width 168 height 13
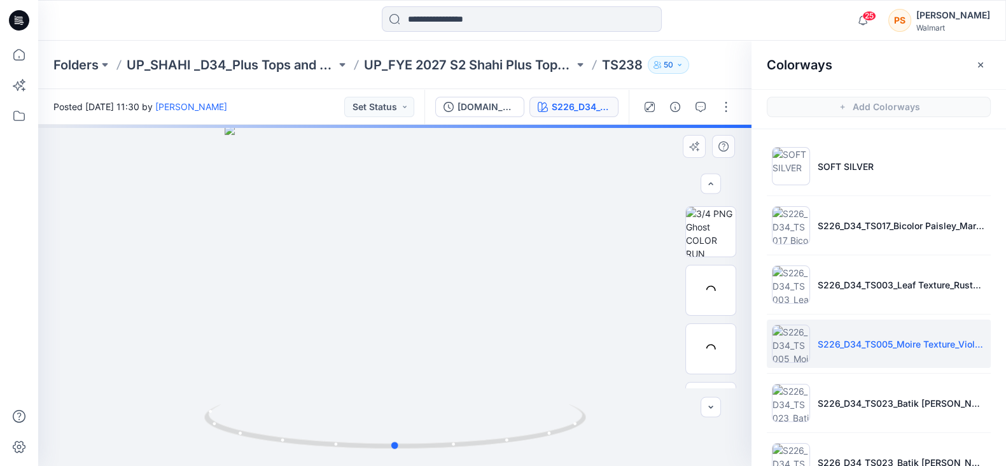
click at [563, 157] on div at bounding box center [394, 295] width 713 height 341
click at [719, 246] on img at bounding box center [711, 232] width 50 height 50
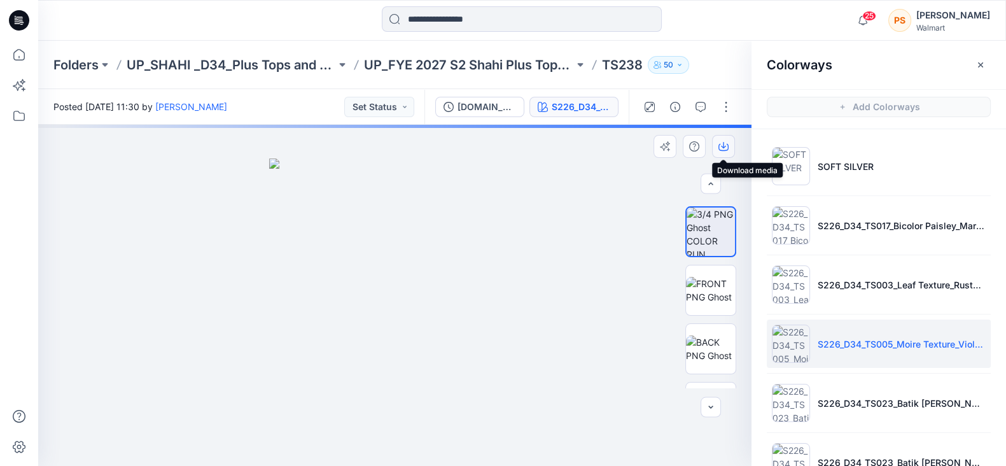
click at [723, 146] on icon "button" at bounding box center [723, 145] width 5 height 6
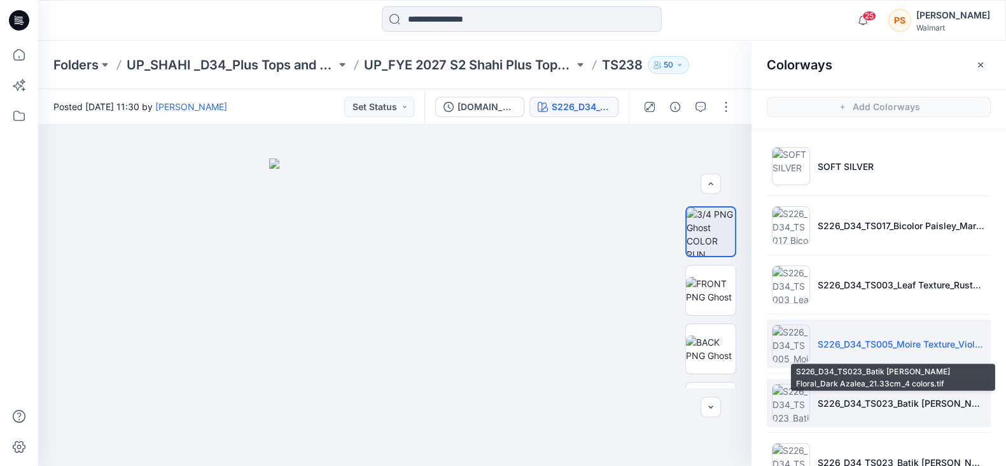
click at [878, 399] on p "S226_D34_TS023_Batik [PERSON_NAME] Floral_Dark Azalea_21.33cm_4 colors.tif" at bounding box center [901, 402] width 168 height 13
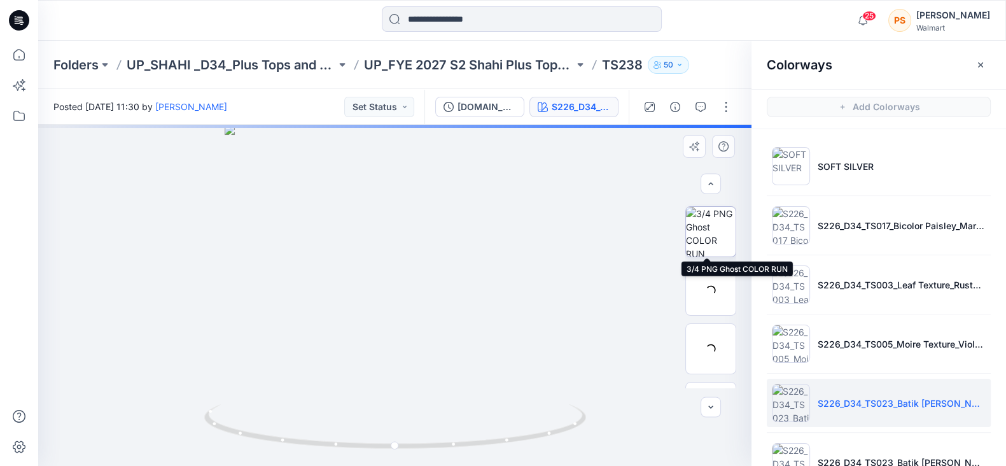
click at [698, 228] on img at bounding box center [711, 232] width 50 height 50
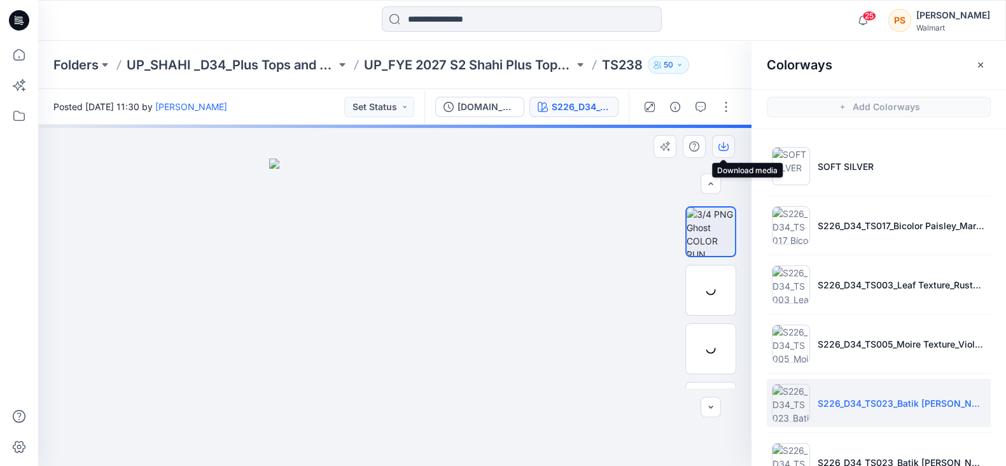
click at [722, 140] on button "button" at bounding box center [723, 146] width 23 height 23
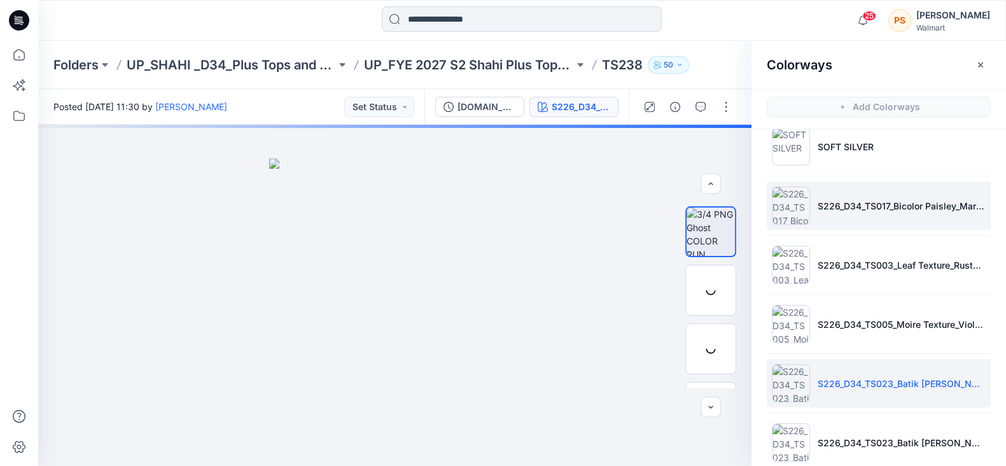
scroll to position [79, 0]
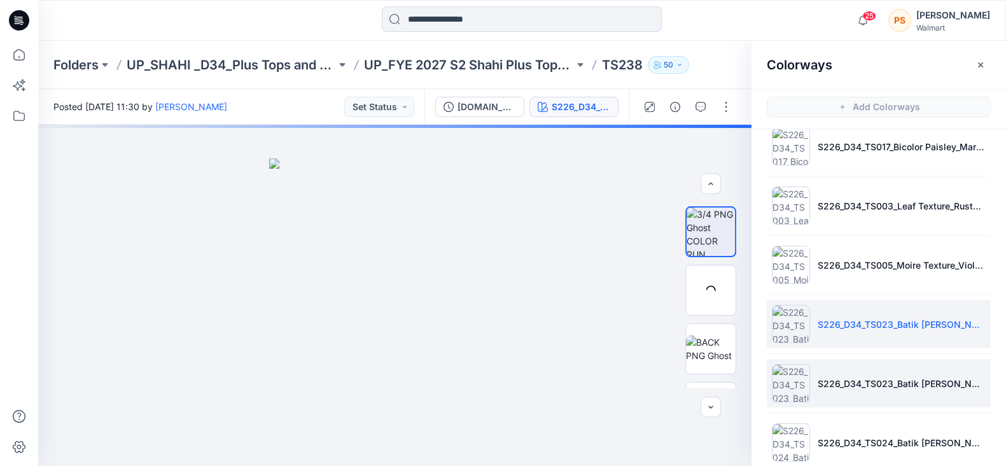
click at [922, 396] on li "S226_D34_TS023_Batik [PERSON_NAME] Floral_Blue Gusto_21.33cm.tif" at bounding box center [878, 383] width 224 height 48
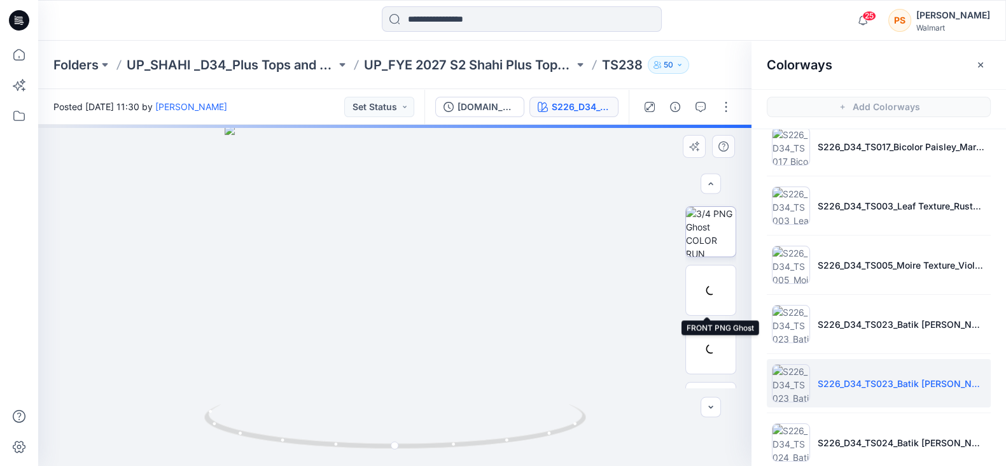
click at [710, 244] on img at bounding box center [711, 232] width 50 height 50
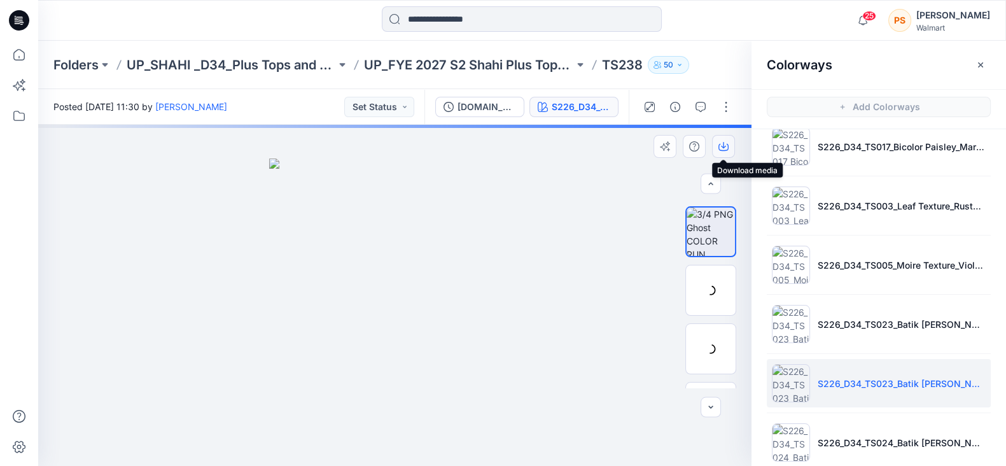
click at [717, 141] on button "button" at bounding box center [723, 146] width 23 height 23
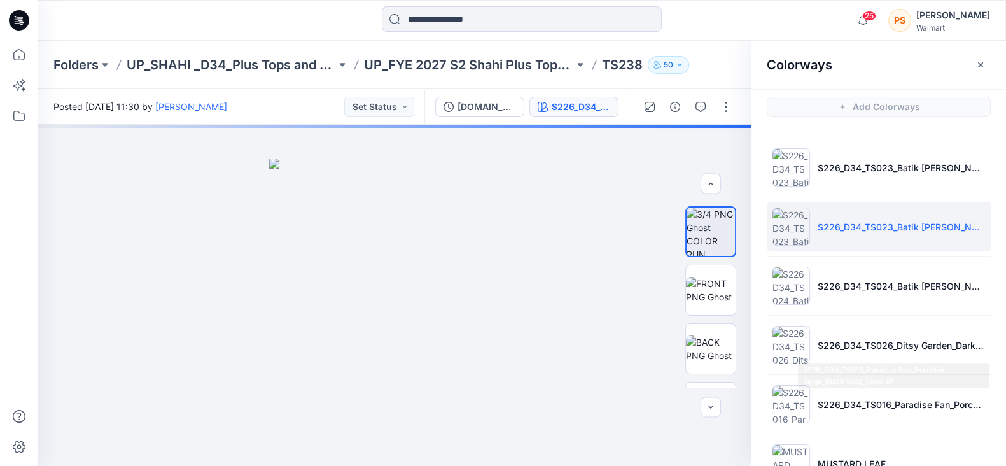
scroll to position [239, 0]
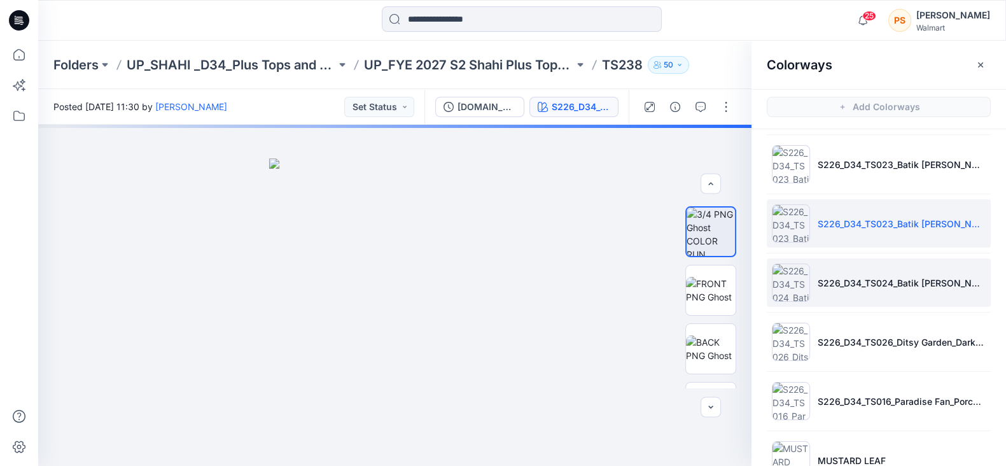
click at [869, 291] on li "S226_D34_TS024_Batik [PERSON_NAME] Floral Multi_Crisp Clover_21.33cm.tif" at bounding box center [878, 282] width 224 height 48
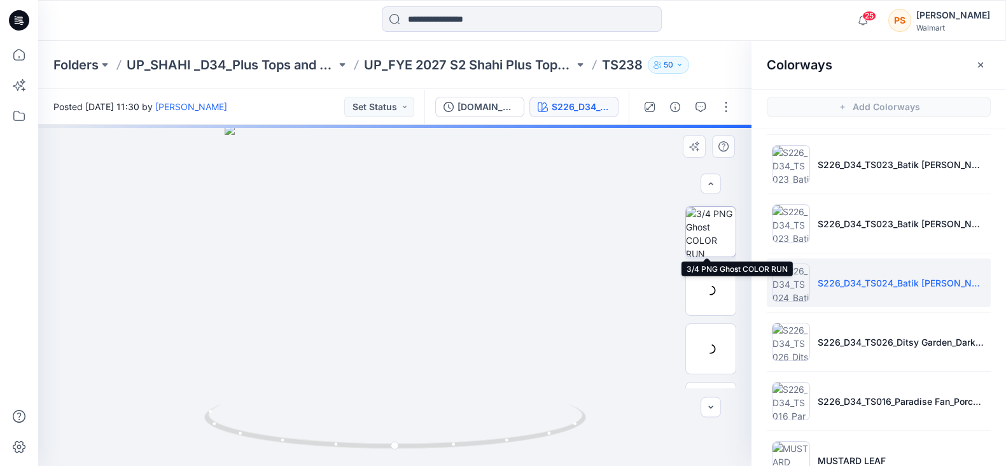
click at [707, 237] on img at bounding box center [711, 232] width 50 height 50
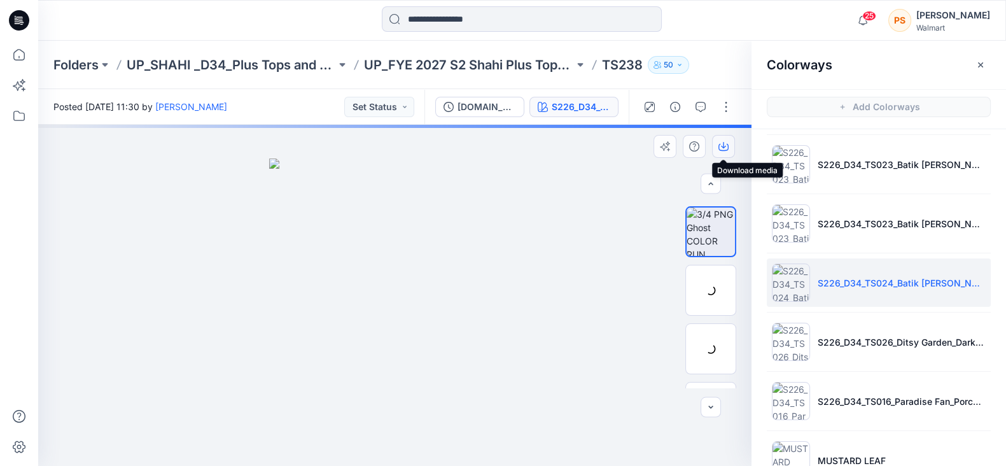
click at [723, 144] on icon "button" at bounding box center [723, 145] width 5 height 6
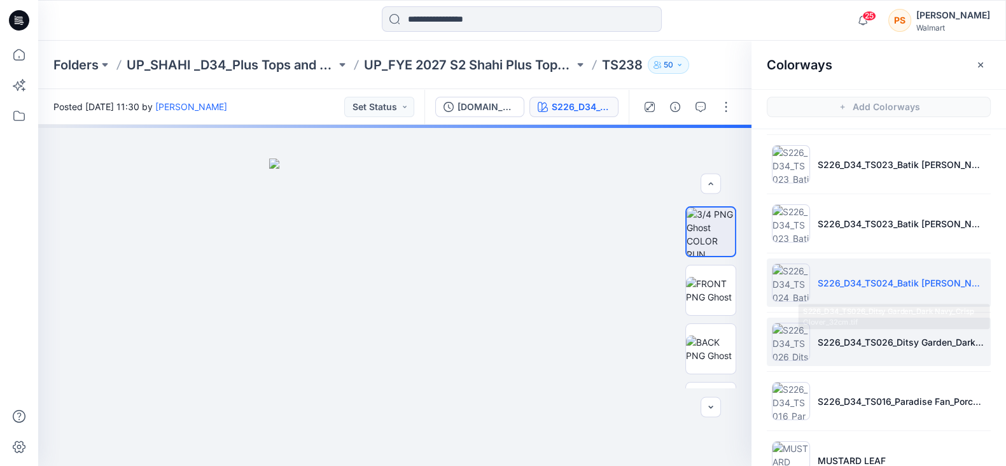
click at [836, 342] on p "S226_D34_TS026_Ditsy Garden_Dark Navy_Crisp Clover_32cm.tif" at bounding box center [901, 341] width 168 height 13
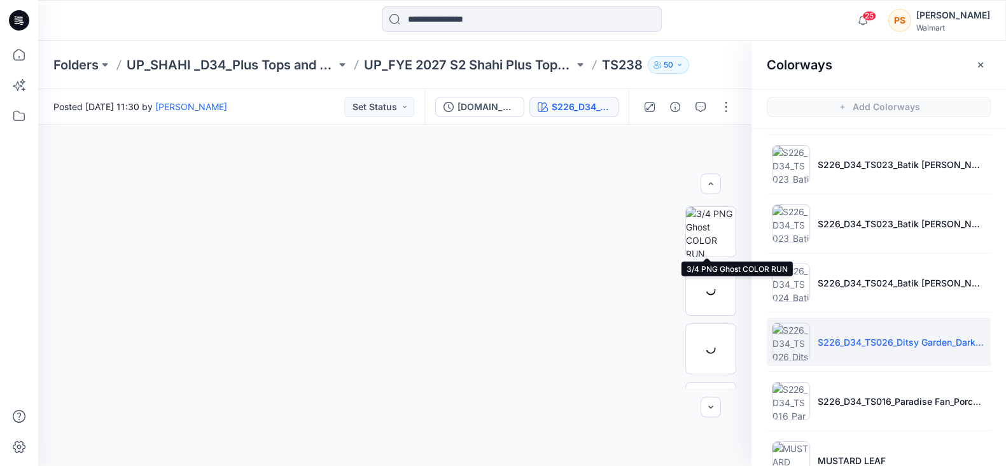
click at [707, 234] on img at bounding box center [711, 232] width 50 height 50
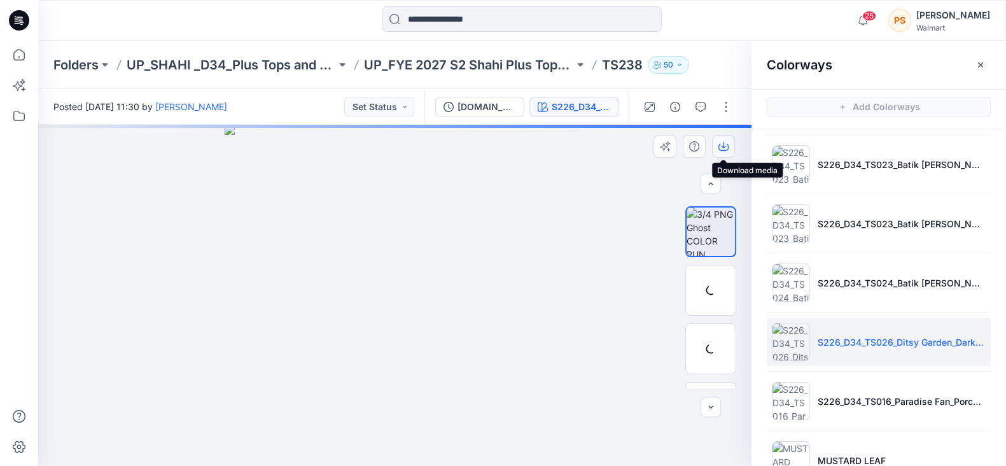
click at [727, 144] on icon "button" at bounding box center [723, 147] width 10 height 7
click at [219, 23] on div at bounding box center [159, 20] width 242 height 28
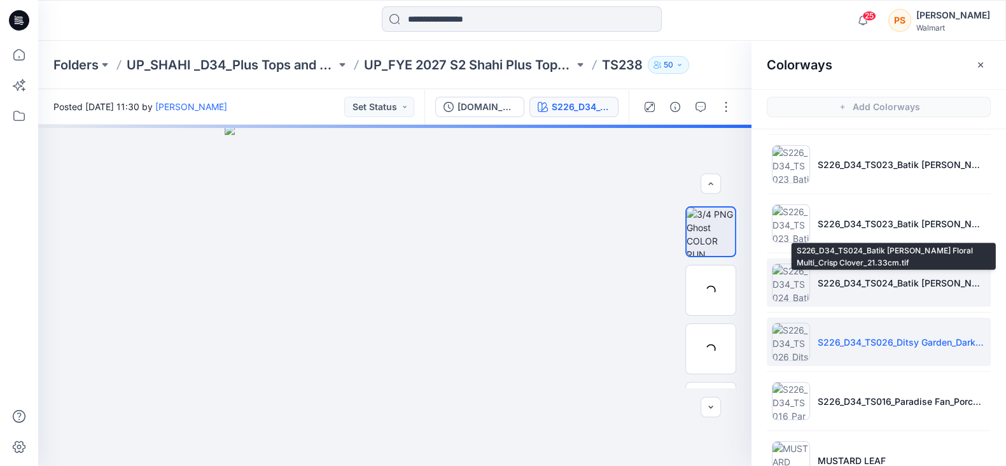
click at [851, 276] on p "S226_D34_TS024_Batik [PERSON_NAME] Floral Multi_Crisp Clover_21.33cm.tif" at bounding box center [901, 282] width 168 height 13
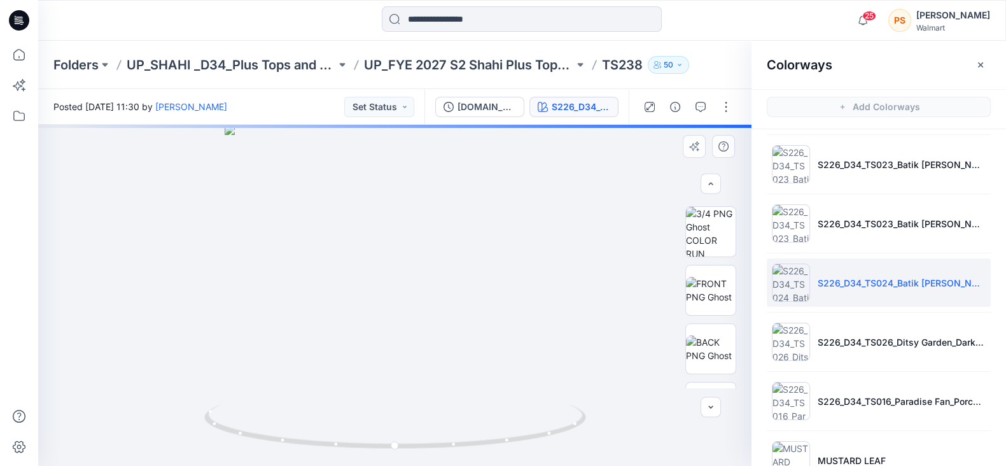
click at [707, 258] on div at bounding box center [710, 295] width 51 height 185
click at [705, 226] on img at bounding box center [711, 232] width 50 height 50
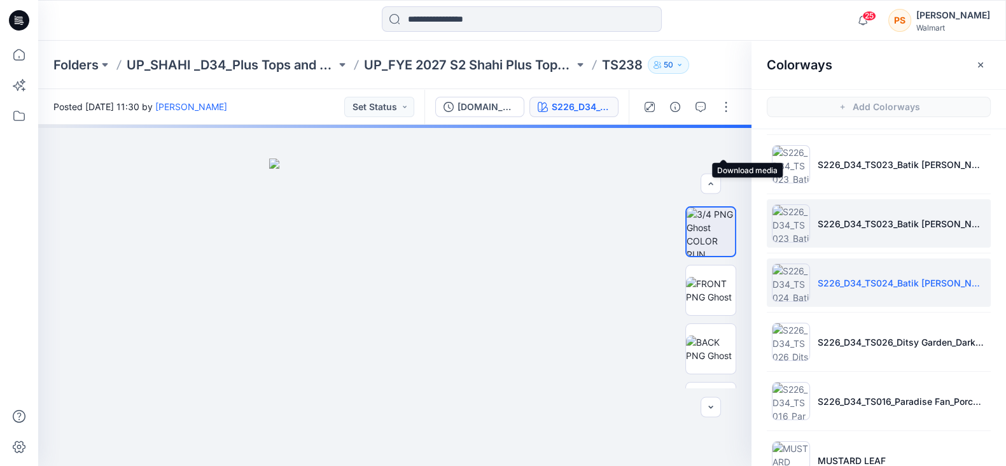
drag, startPoint x: 724, startPoint y: 144, endPoint x: 879, endPoint y: 237, distance: 180.5
click at [0, 0] on icon "button" at bounding box center [0, 0] width 0 height 0
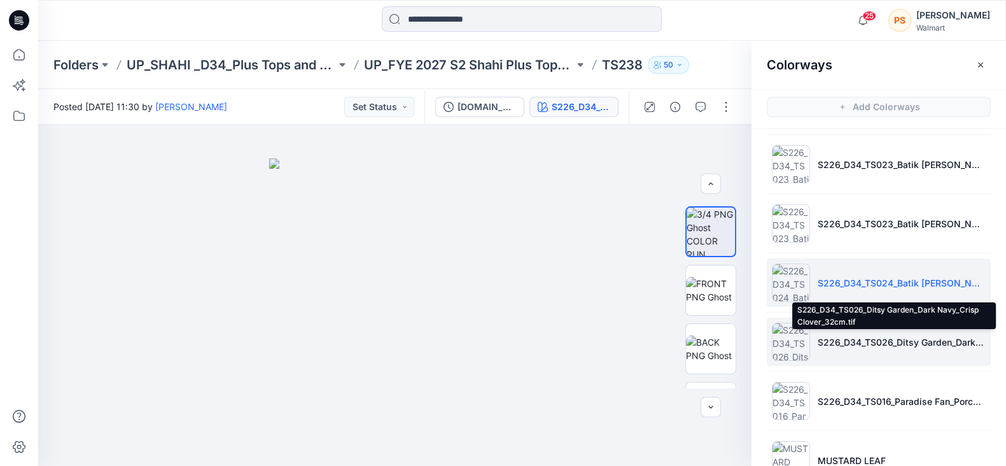
click at [945, 335] on p "S226_D34_TS026_Ditsy Garden_Dark Navy_Crisp Clover_32cm.tif" at bounding box center [901, 341] width 168 height 13
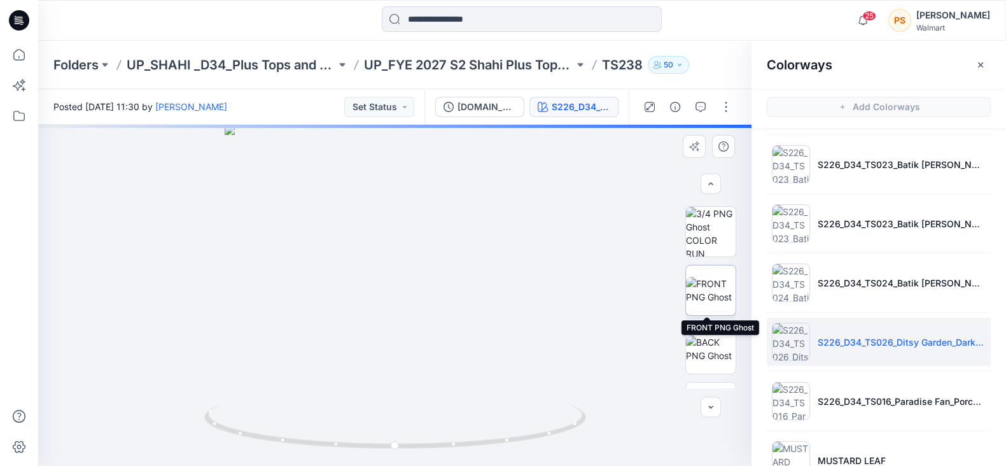
click at [707, 282] on img at bounding box center [711, 290] width 50 height 27
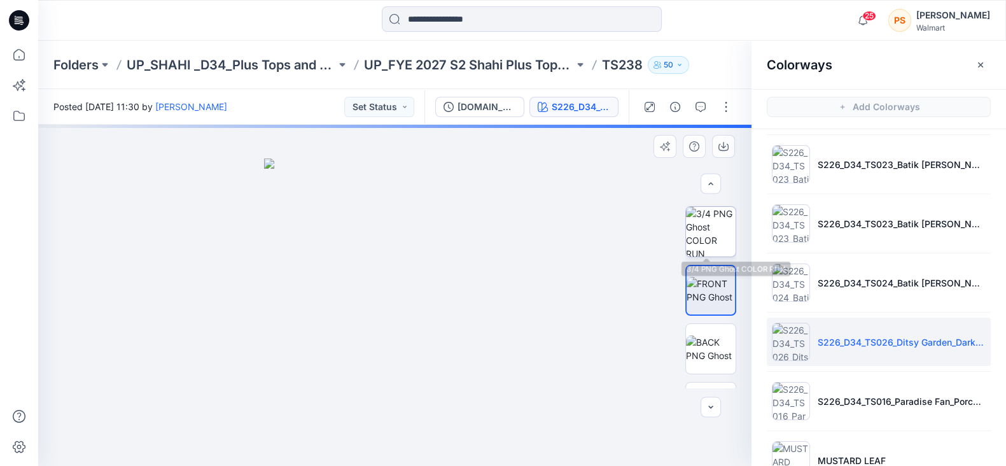
click at [703, 244] on img at bounding box center [711, 232] width 50 height 50
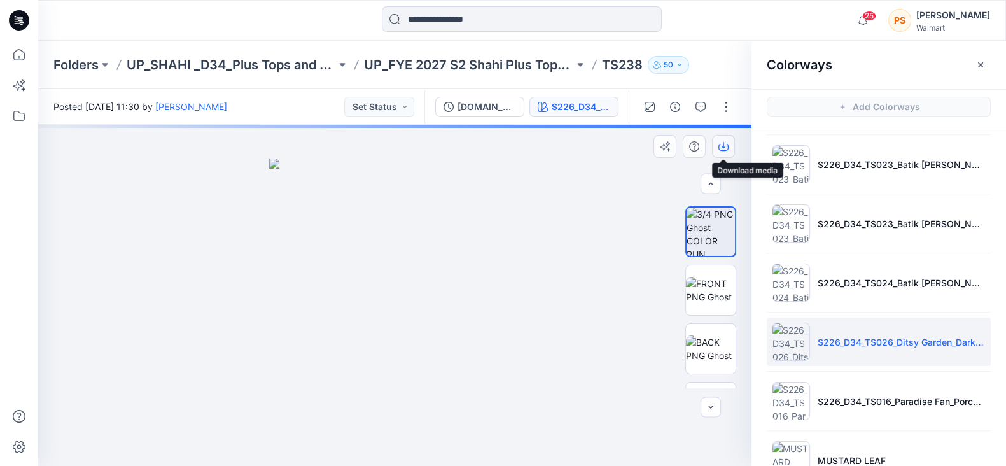
click at [719, 146] on icon "button" at bounding box center [723, 147] width 10 height 7
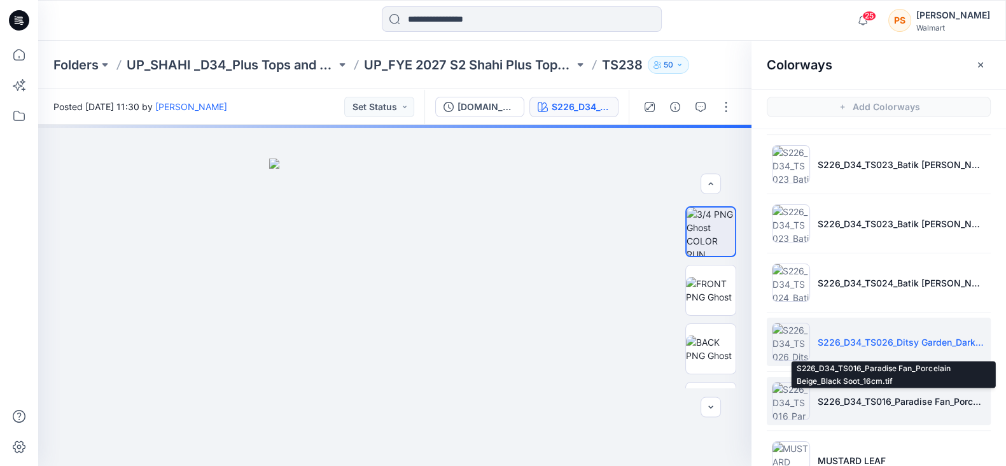
click at [909, 399] on p "S226_D34_TS016_Paradise Fan_Porcelain Beige_Black Soot_16cm.tif" at bounding box center [901, 400] width 168 height 13
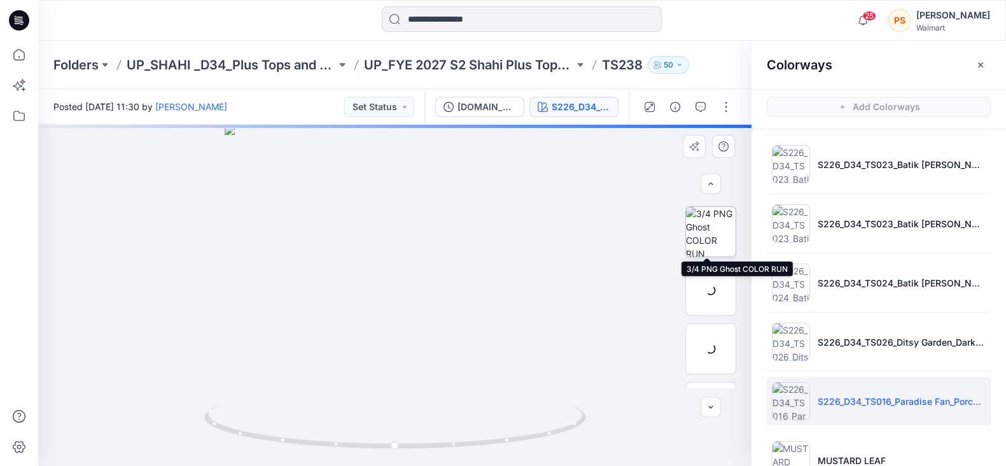
click at [702, 233] on img at bounding box center [711, 232] width 50 height 50
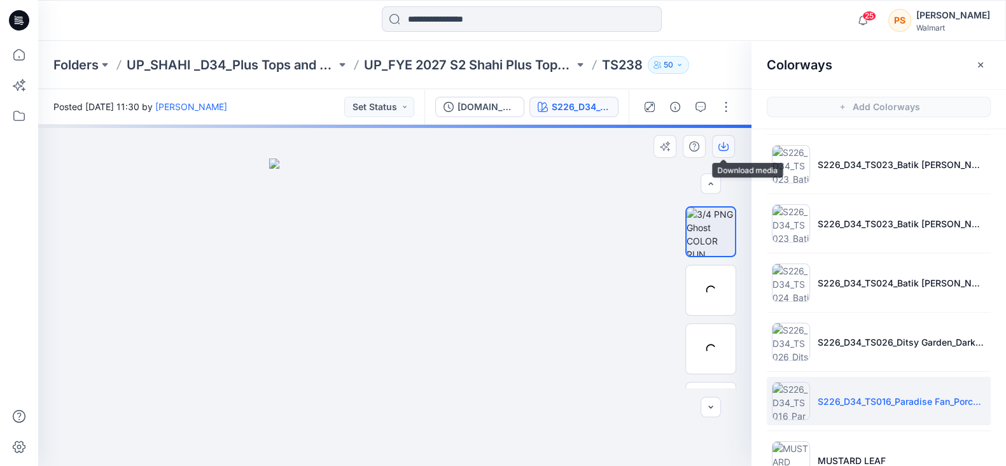
click at [723, 148] on icon "button" at bounding box center [723, 146] width 10 height 10
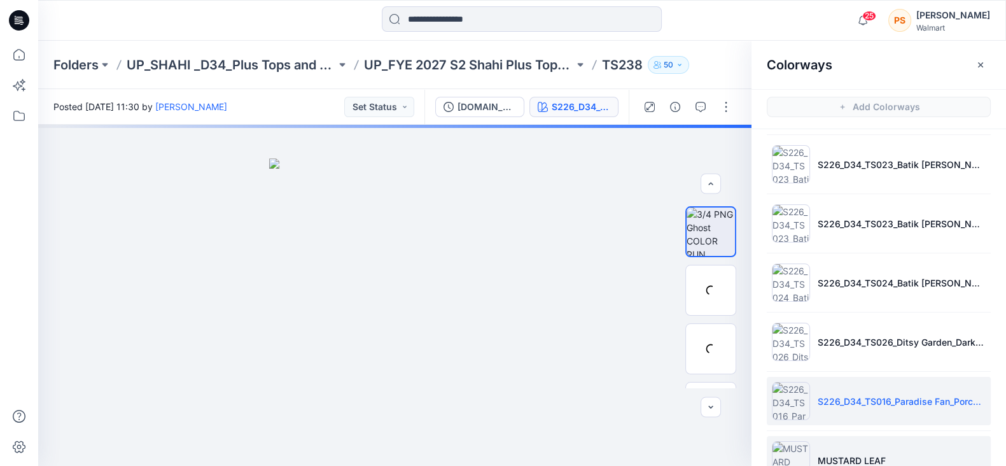
click at [880, 453] on p "MUSTARD LEAF" at bounding box center [851, 459] width 68 height 13
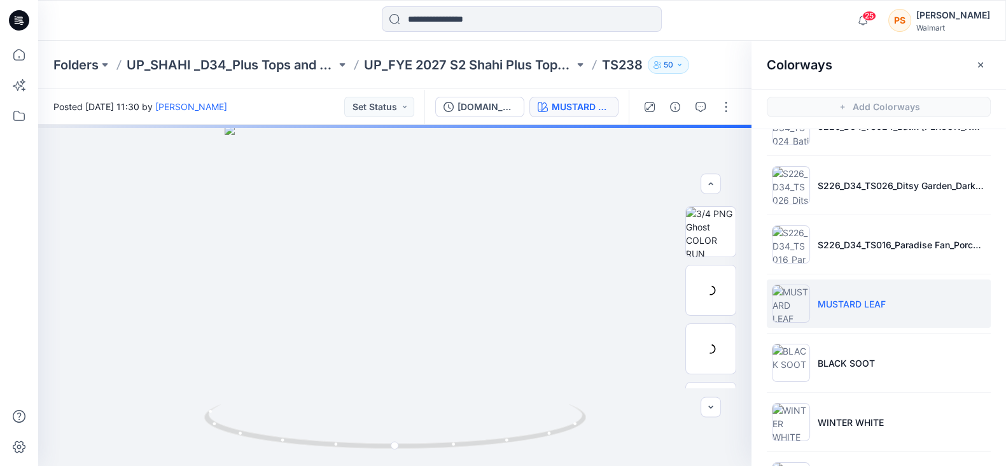
scroll to position [398, 0]
click at [258, 34] on div "25 Notifications [PERSON_NAME] has updated TS1736016134 with TS1736016134-SZ-1X…" at bounding box center [521, 20] width 967 height 41
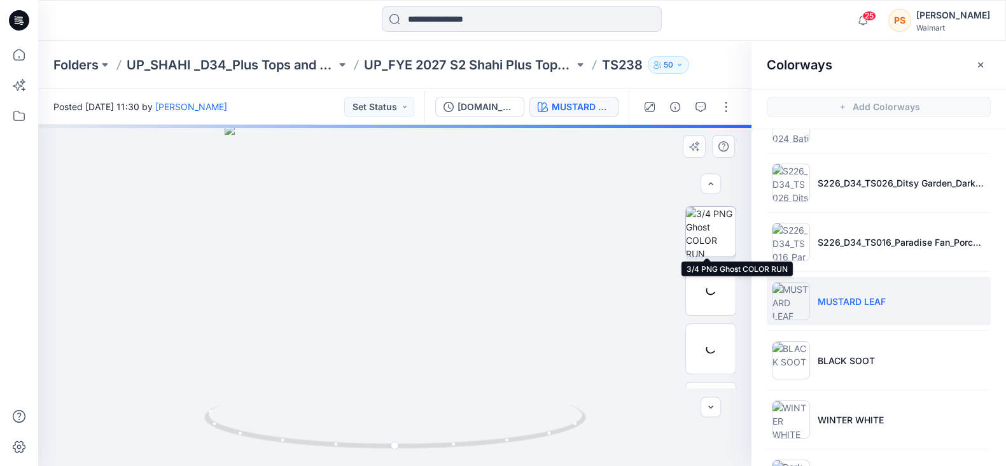
click at [701, 237] on img at bounding box center [711, 232] width 50 height 50
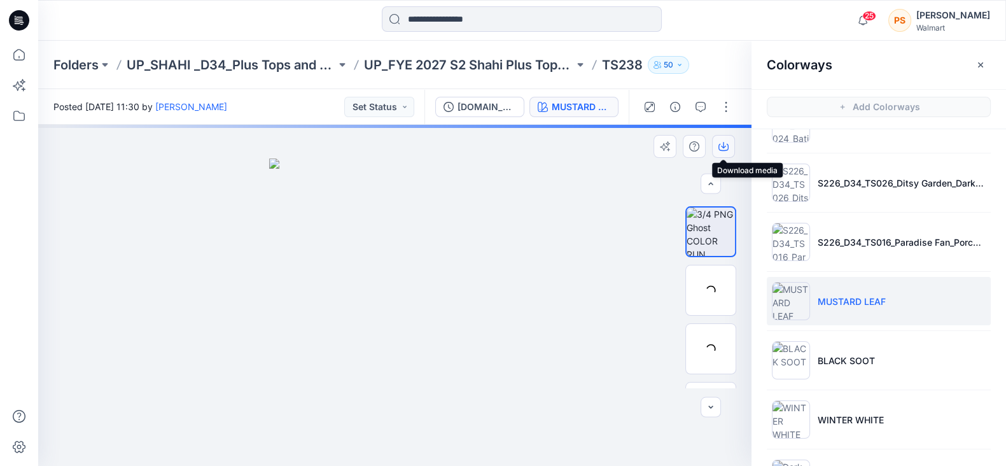
click at [725, 147] on icon "button" at bounding box center [723, 146] width 10 height 10
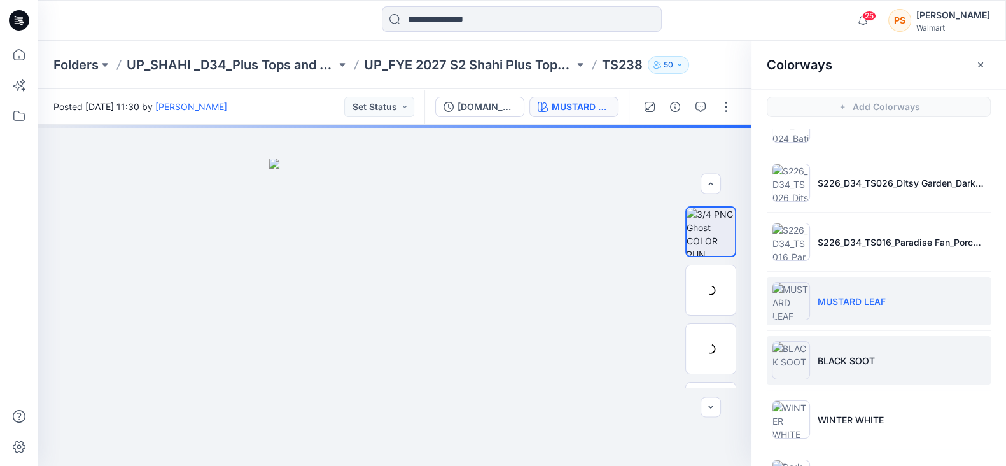
click at [840, 345] on li "BLACK SOOT" at bounding box center [878, 360] width 224 height 48
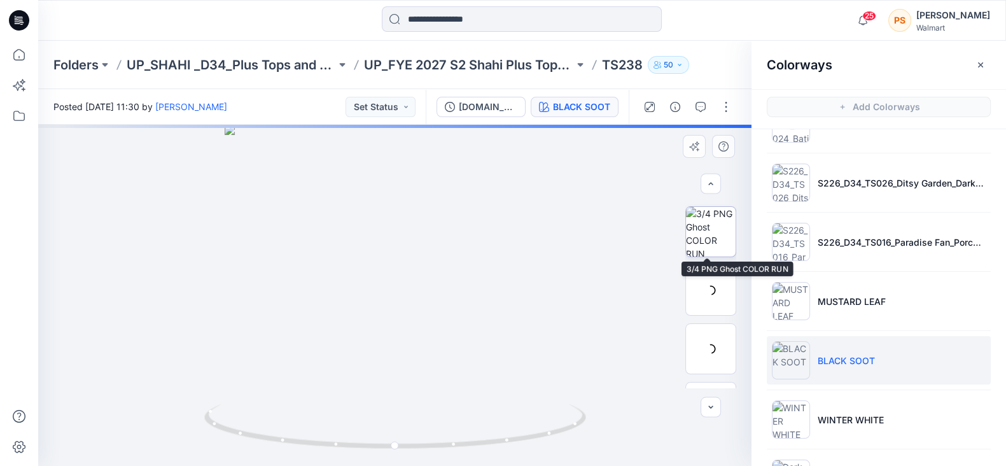
click at [702, 235] on img at bounding box center [711, 232] width 50 height 50
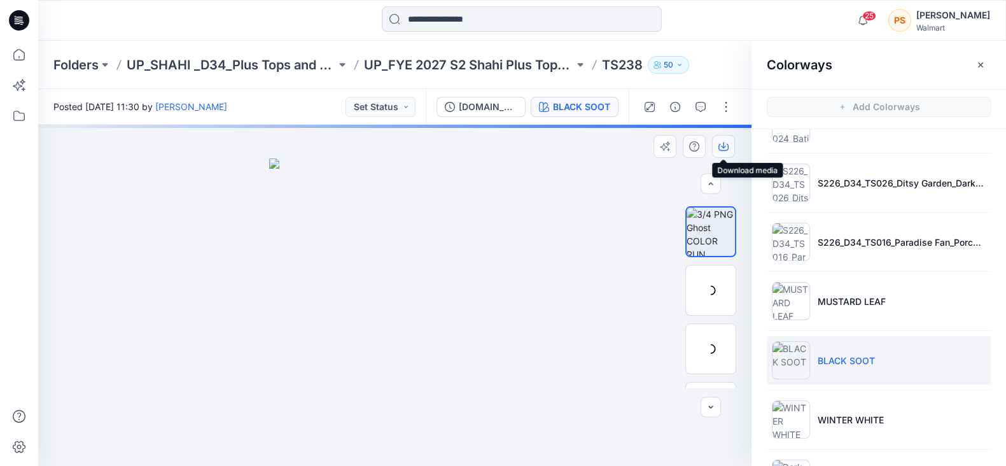
click at [725, 148] on icon "button" at bounding box center [723, 146] width 10 height 10
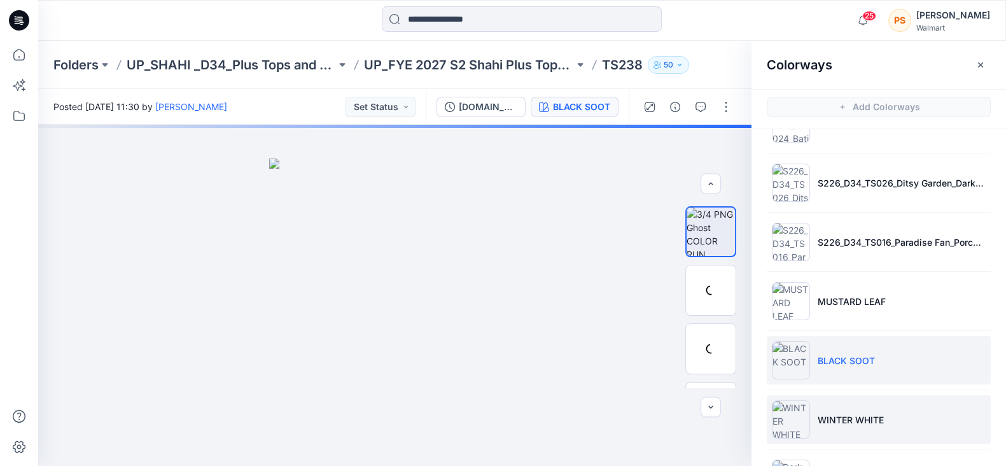
click at [894, 408] on li "WINTER WHITE" at bounding box center [878, 419] width 224 height 48
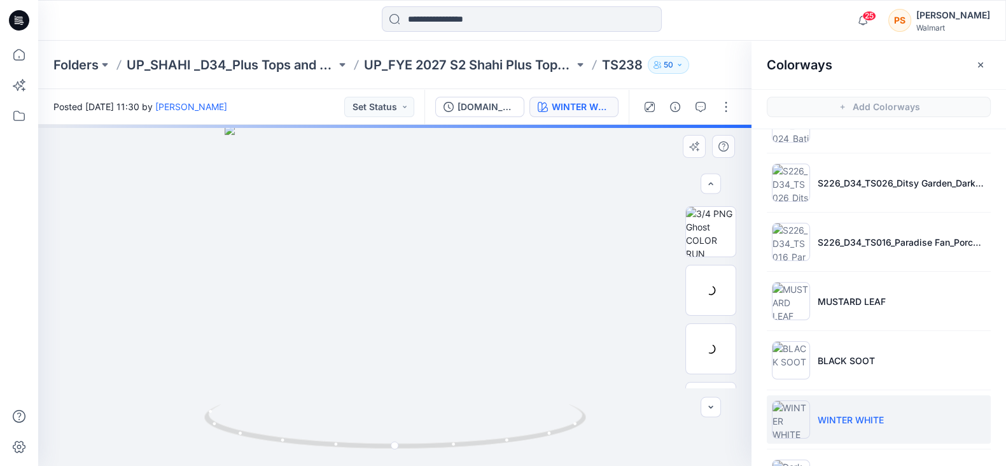
click at [518, 150] on div at bounding box center [394, 295] width 713 height 341
click at [695, 237] on img at bounding box center [711, 232] width 50 height 50
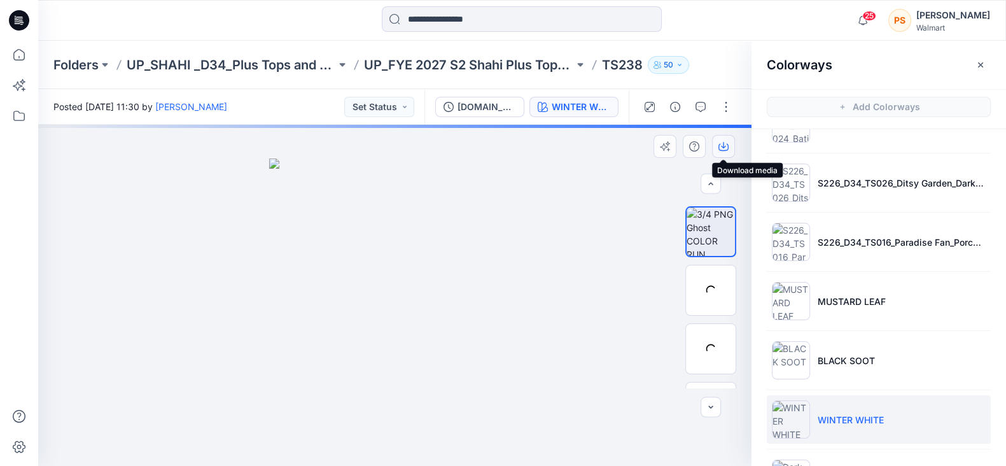
click at [719, 146] on icon "button" at bounding box center [723, 146] width 10 height 10
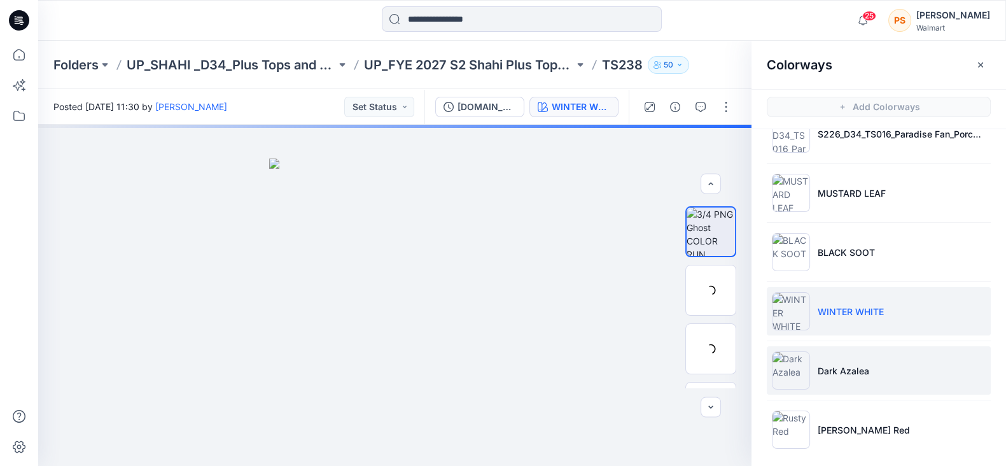
scroll to position [511, 0]
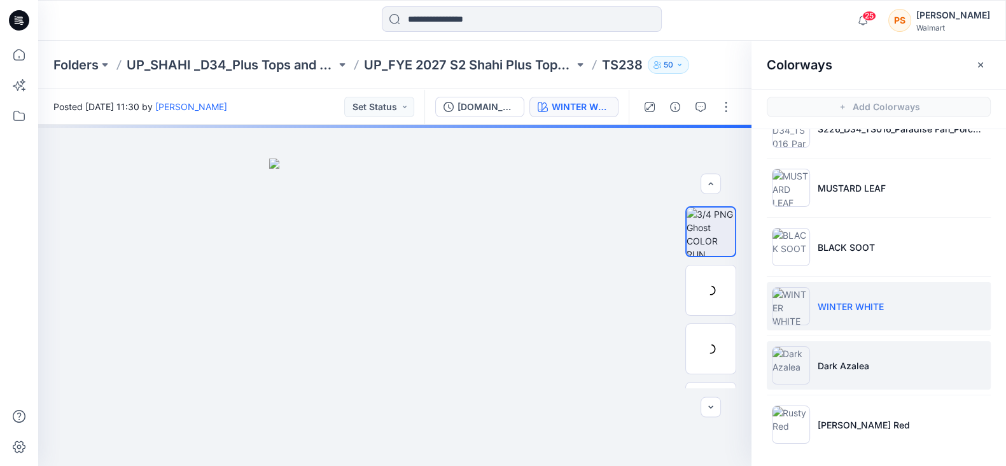
click at [842, 347] on li "Dark Azalea" at bounding box center [878, 365] width 224 height 48
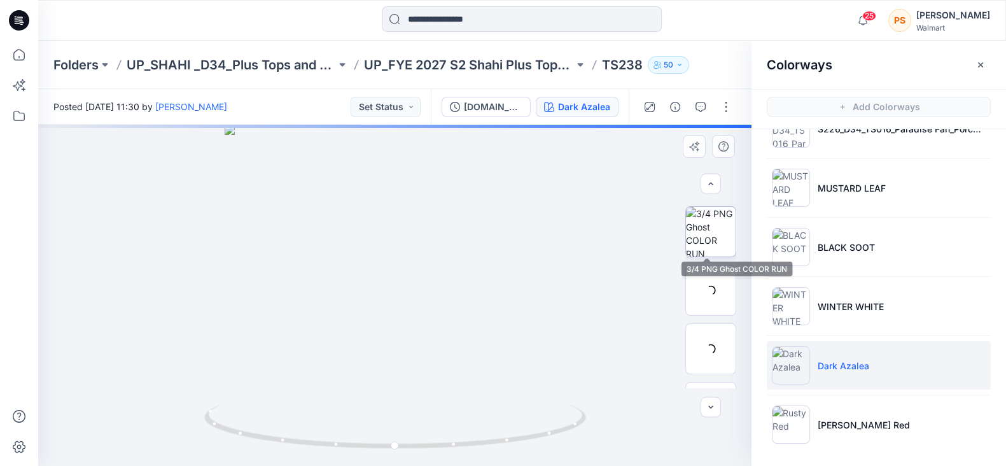
click at [715, 233] on img at bounding box center [711, 232] width 50 height 50
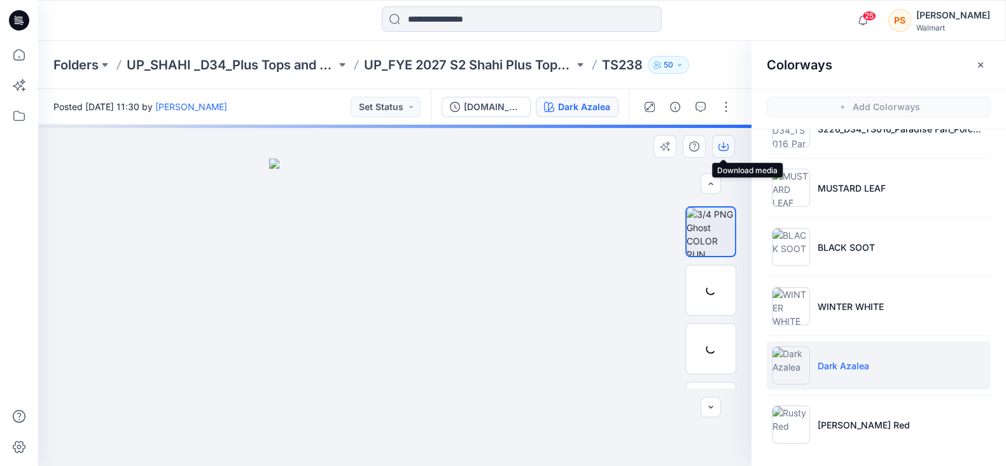
click at [719, 141] on icon "button" at bounding box center [723, 146] width 10 height 10
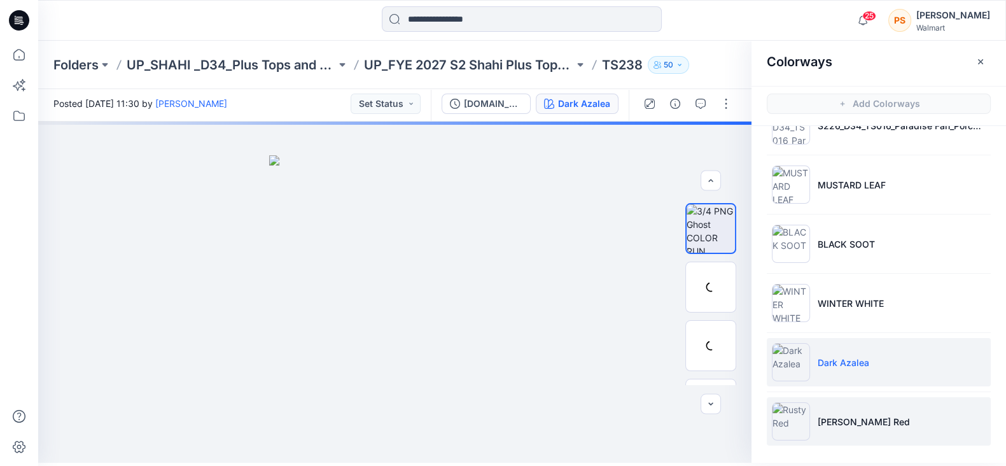
click at [849, 430] on li "[PERSON_NAME] Red" at bounding box center [878, 421] width 224 height 48
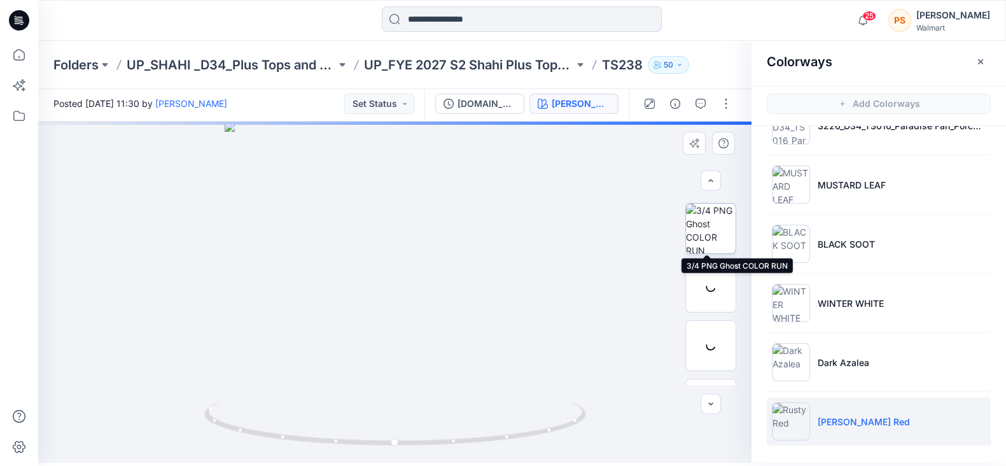
click at [709, 235] on img at bounding box center [711, 229] width 50 height 50
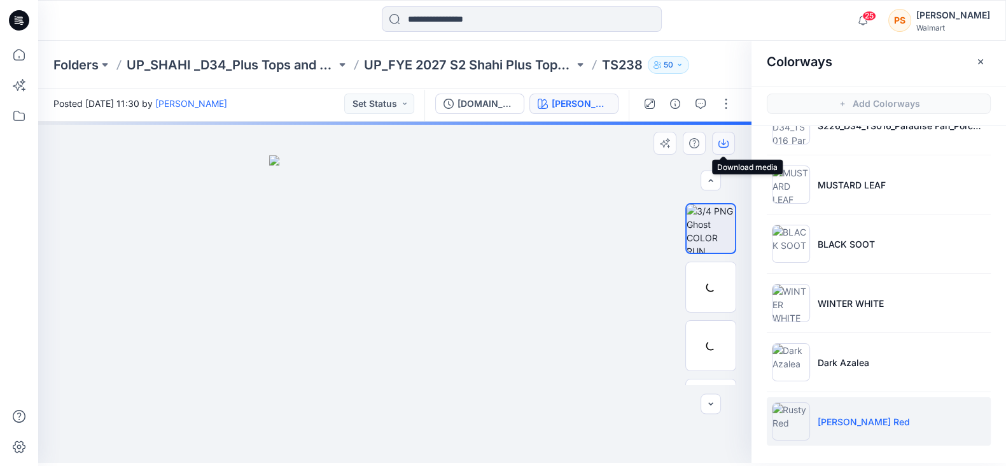
click at [722, 144] on icon "button" at bounding box center [723, 143] width 10 height 10
click at [212, 11] on div at bounding box center [159, 20] width 242 height 28
